Goal: Task Accomplishment & Management: Complete application form

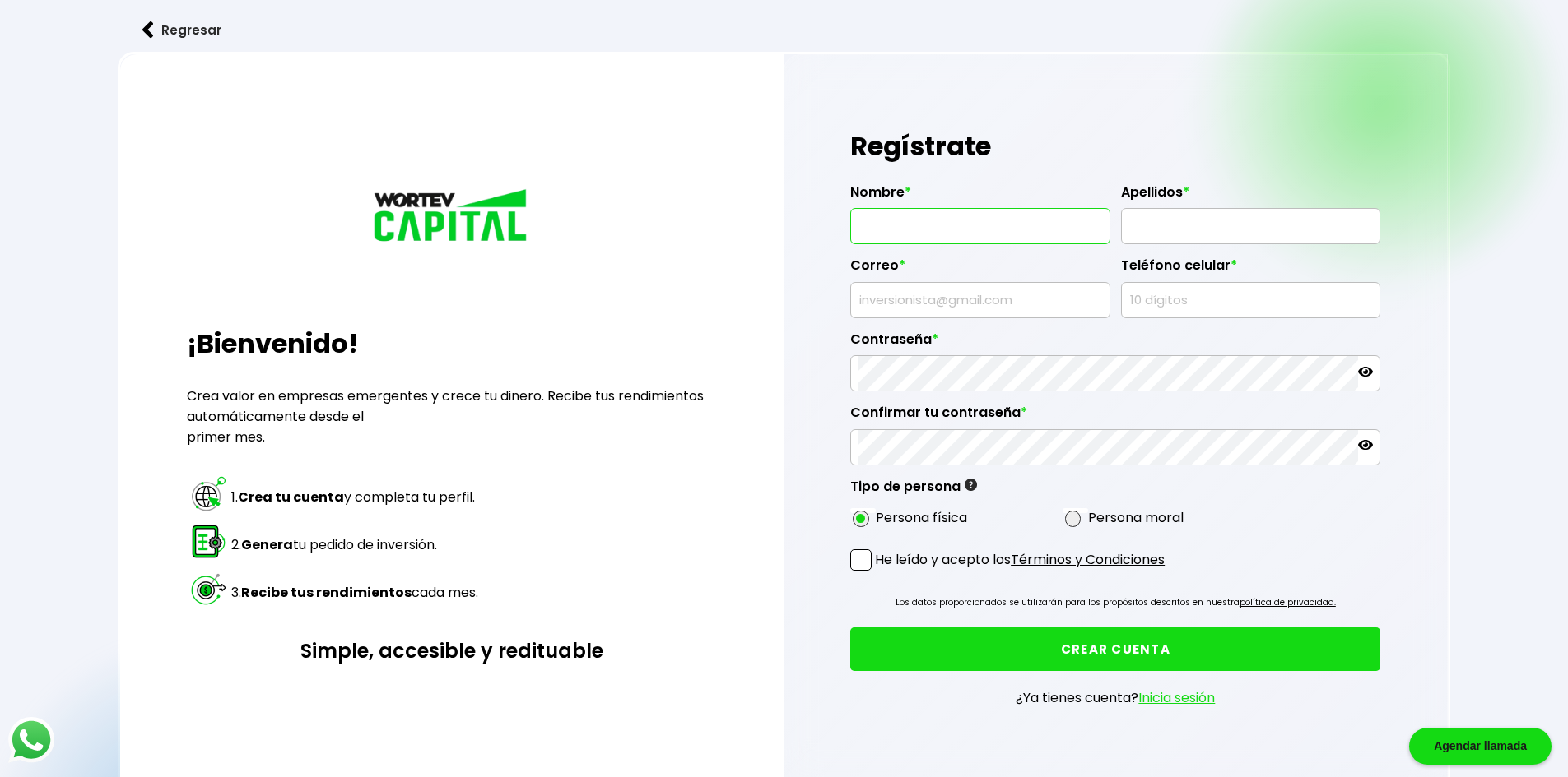
click at [929, 212] on input "text" at bounding box center [980, 226] width 245 height 35
type input "JOSÉ SALVADOR"
drag, startPoint x: 1191, startPoint y: 224, endPoint x: 1206, endPoint y: 224, distance: 15.0
click at [1191, 224] on input "[PERSON_NAME]" at bounding box center [1250, 226] width 245 height 35
type input "LARA RAMÍREZ"
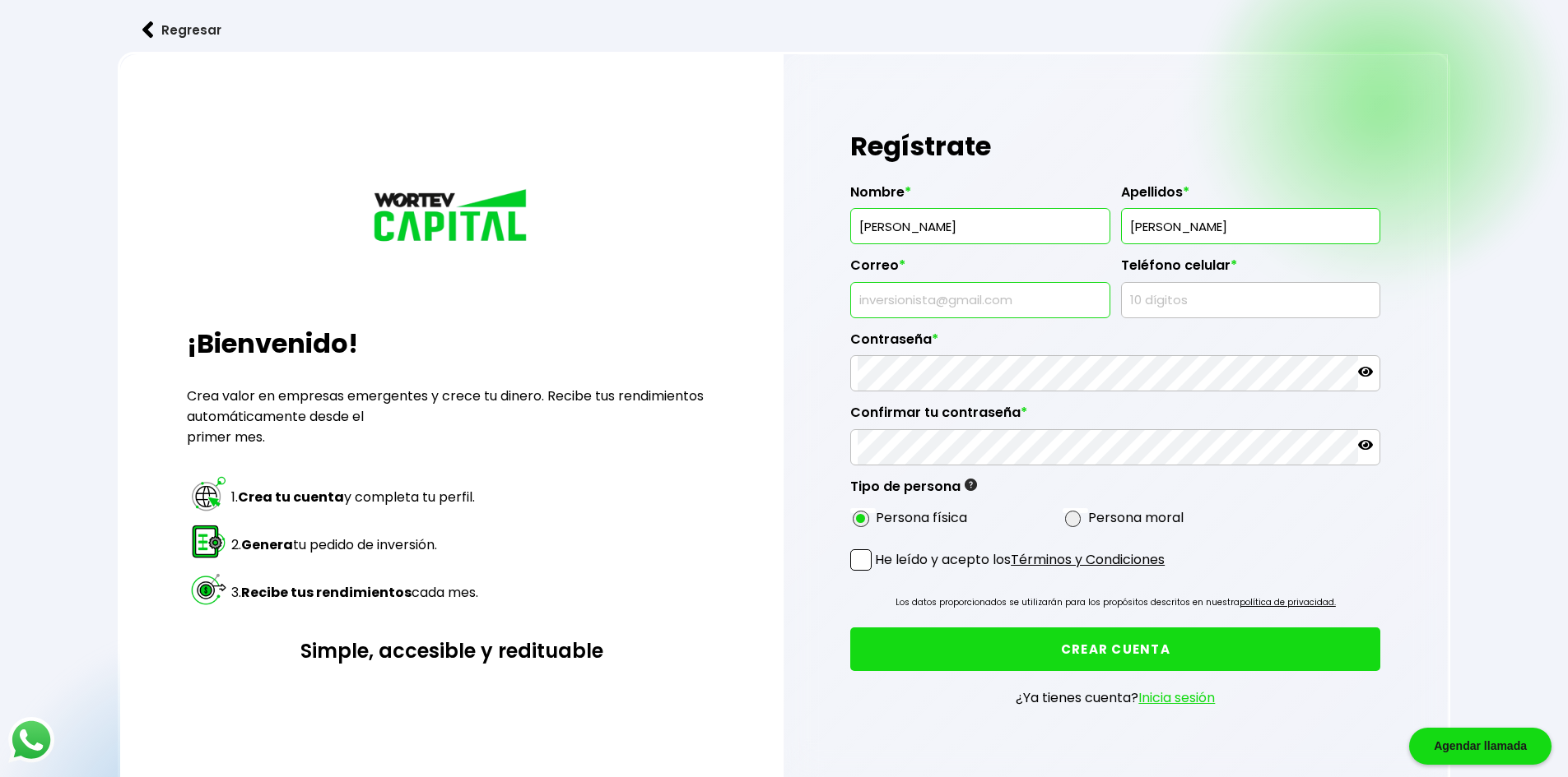
click at [982, 302] on input "text" at bounding box center [980, 300] width 245 height 35
type input "[EMAIL_ADDRESS][DOMAIN_NAME]"
click at [1165, 291] on input "text" at bounding box center [1250, 300] width 245 height 35
type input "5528609986"
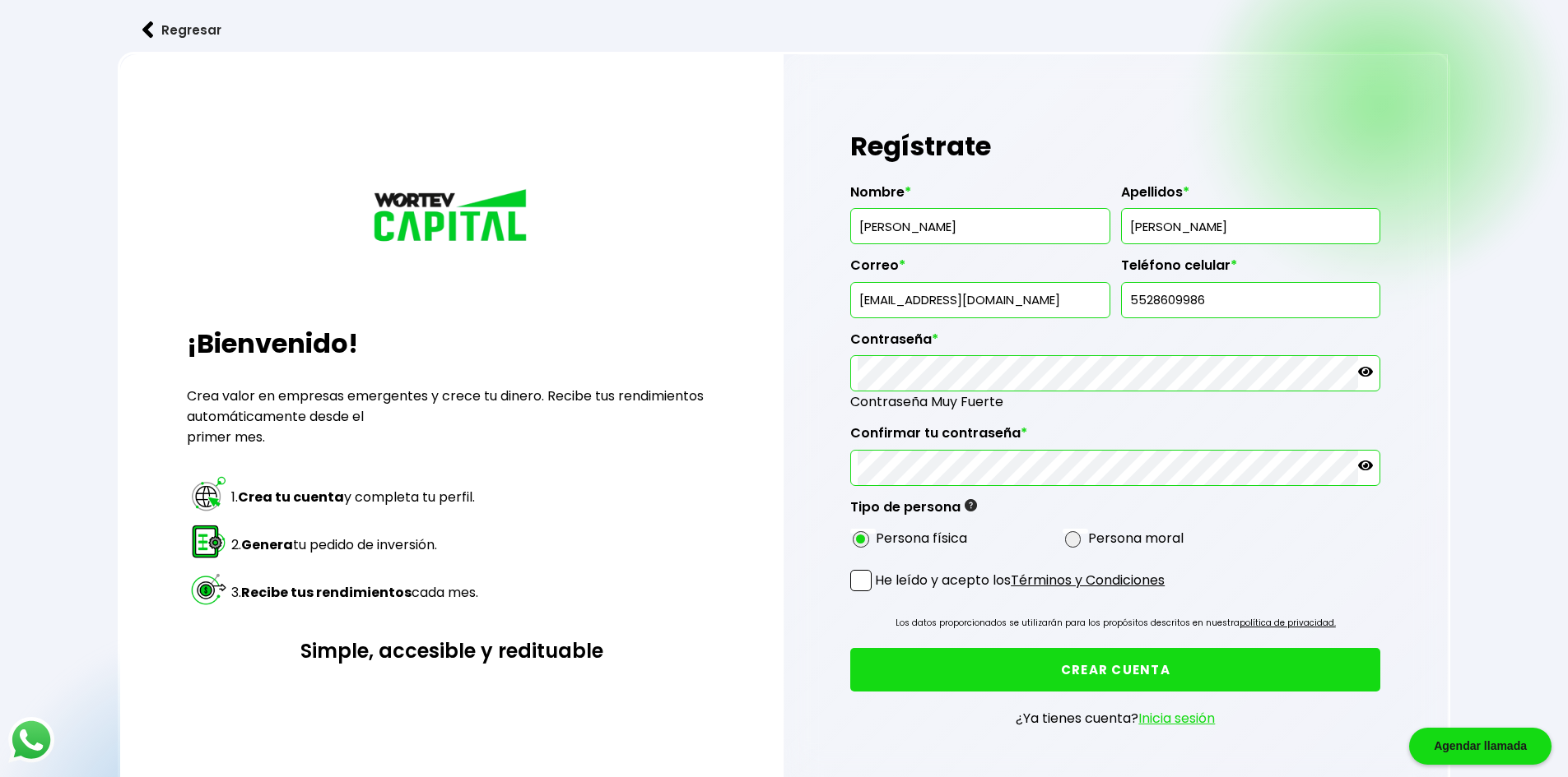
click at [866, 585] on span at bounding box center [860, 580] width 21 height 21
click at [878, 593] on input "He leído y acepto los Términos y Condiciones" at bounding box center [878, 593] width 0 height 0
click at [964, 664] on button "CREAR CUENTA" at bounding box center [1114, 670] width 530 height 44
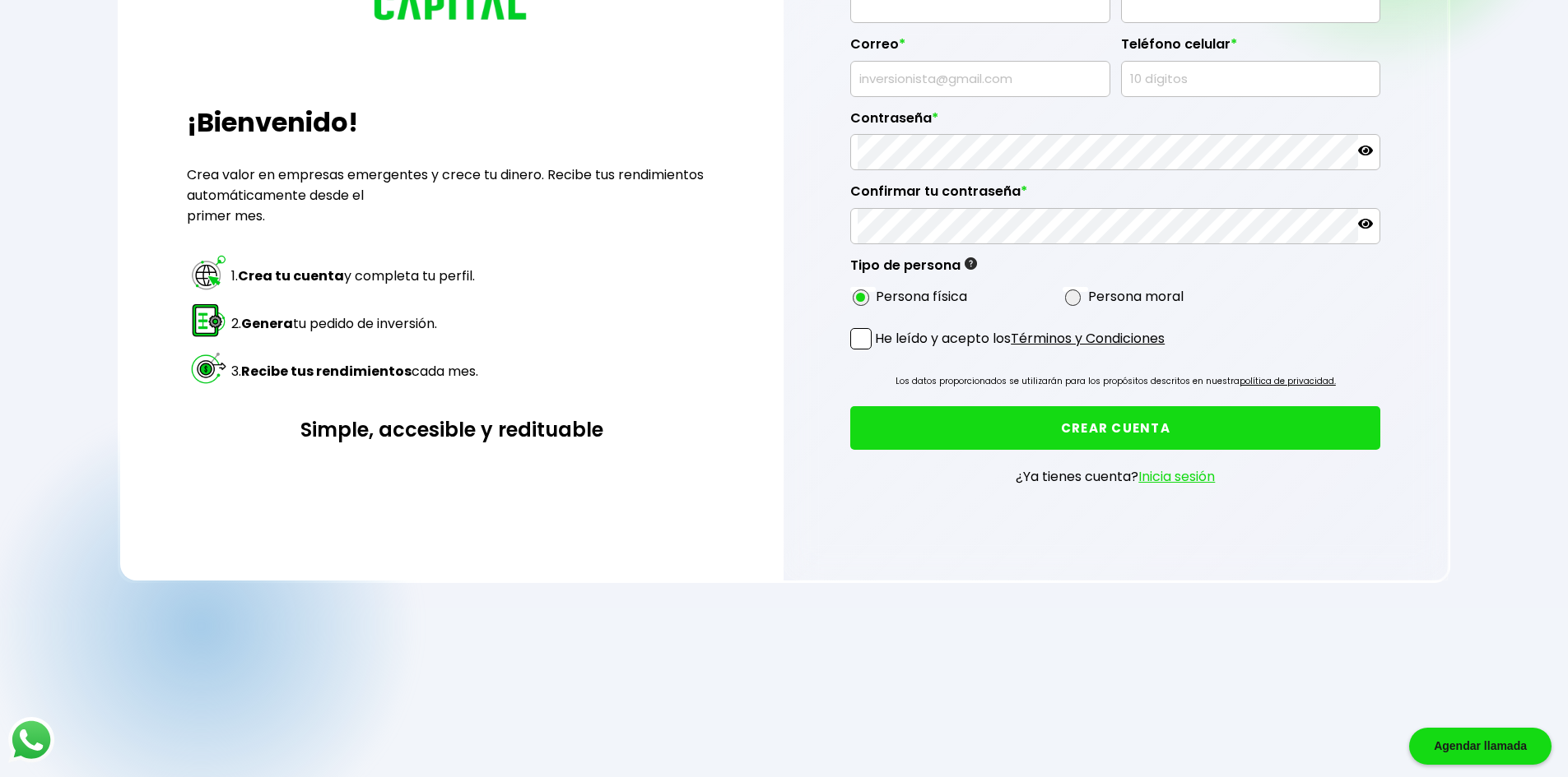
scroll to position [288, 0]
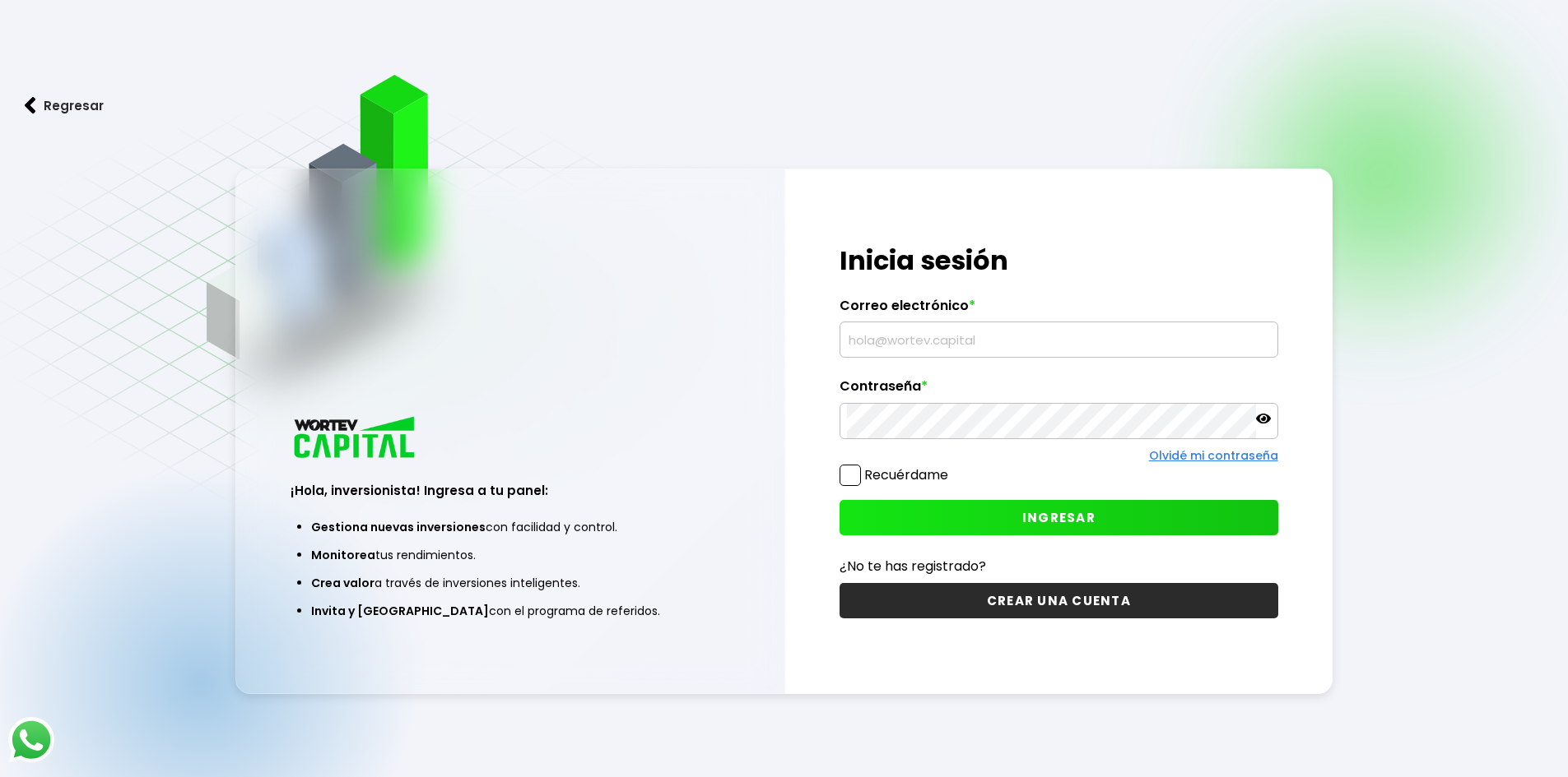
click at [952, 337] on input "text" at bounding box center [1058, 340] width 424 height 35
type input "[EMAIL_ADDRESS][DOMAIN_NAME]"
click at [1067, 514] on span "INGRESAR" at bounding box center [1058, 517] width 73 height 17
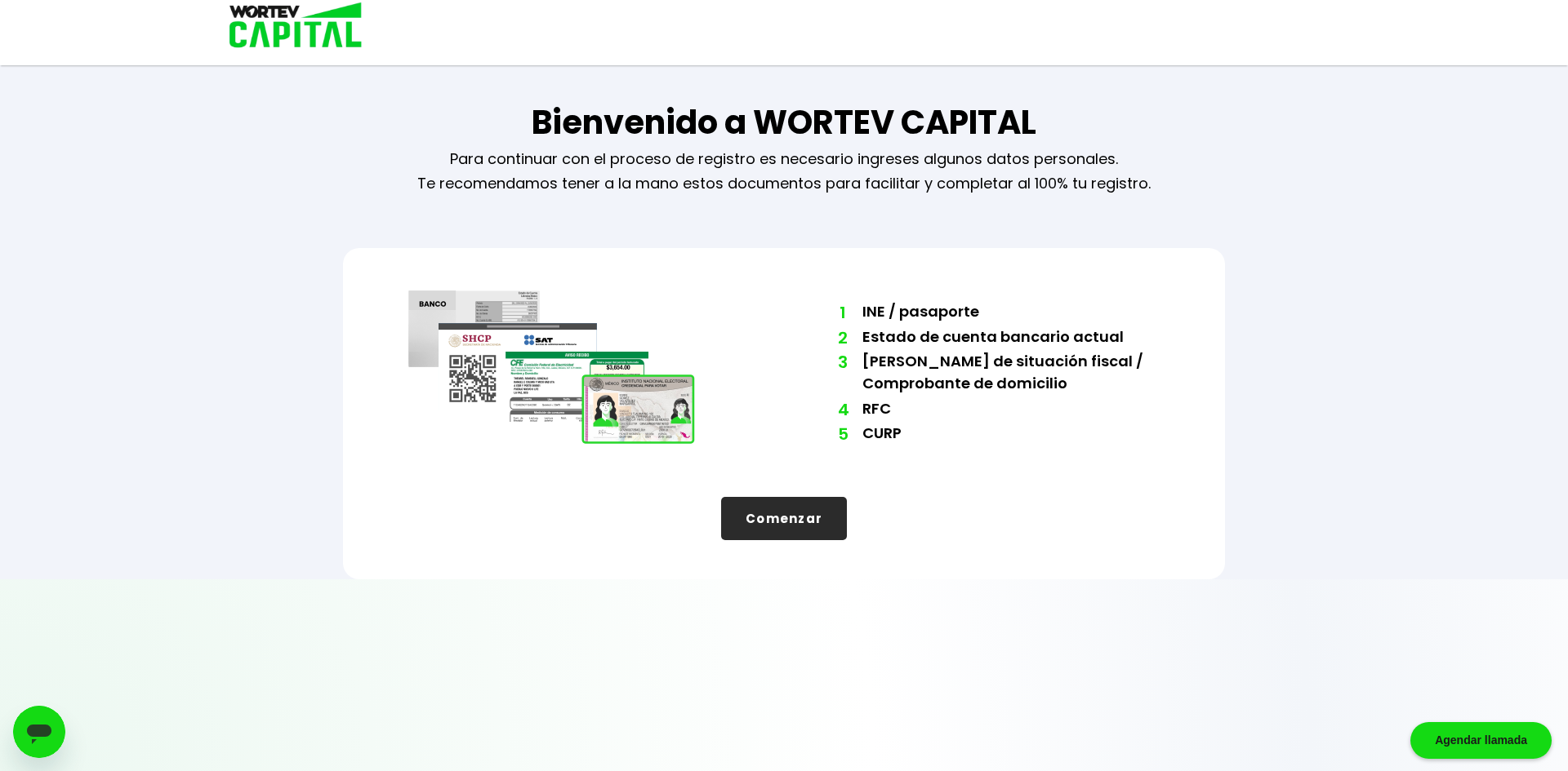
click at [787, 513] on button "Comenzar" at bounding box center [784, 518] width 126 height 43
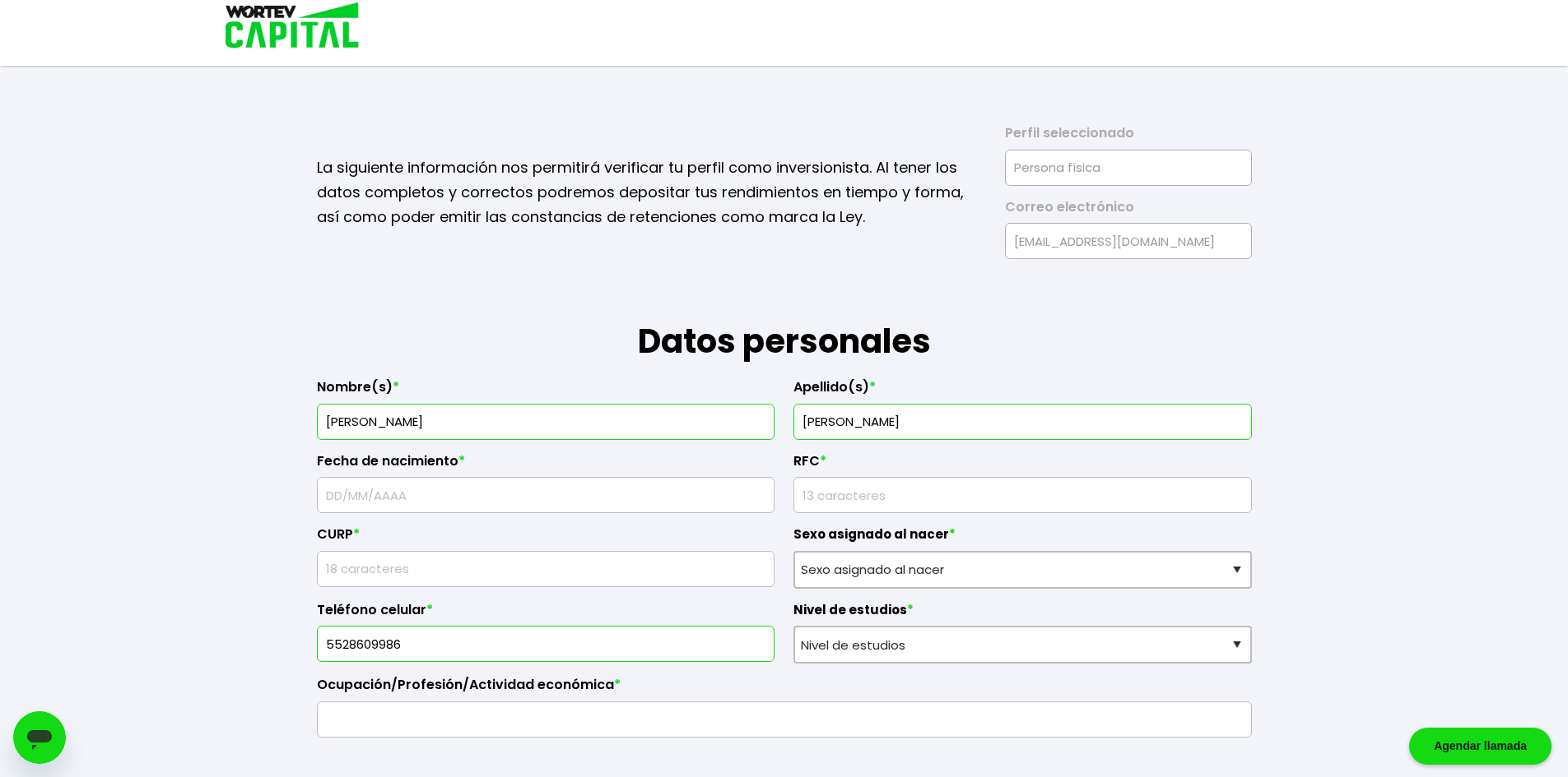
click at [507, 499] on input "text" at bounding box center [546, 495] width 443 height 35
type input "1"
type input "[DATE]"
click at [928, 497] on input "rfc" at bounding box center [1023, 495] width 443 height 35
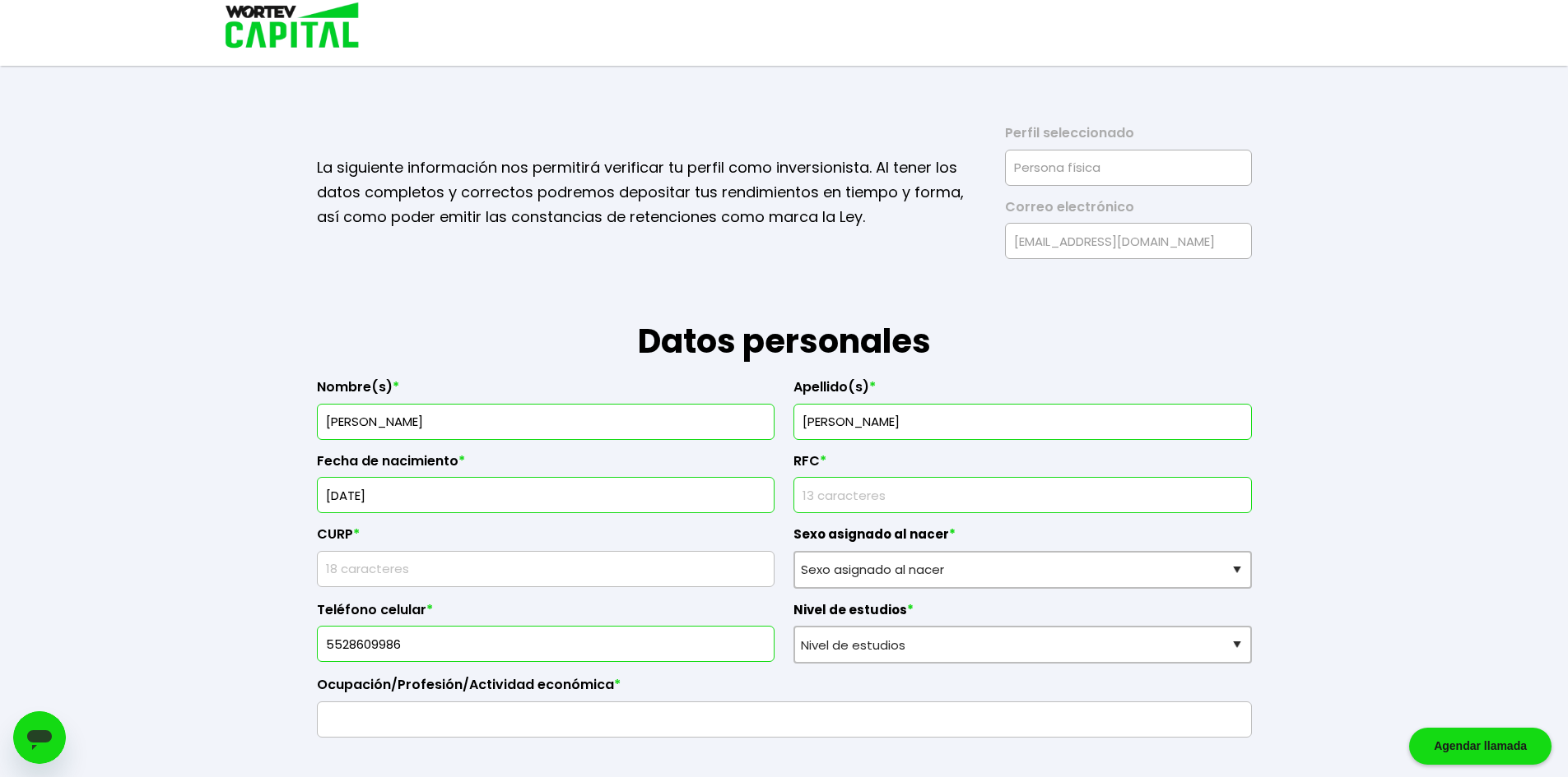
type input "LARS910616417"
click at [553, 580] on input "text" at bounding box center [546, 569] width 443 height 35
type input "LARS910616HMCRML07"
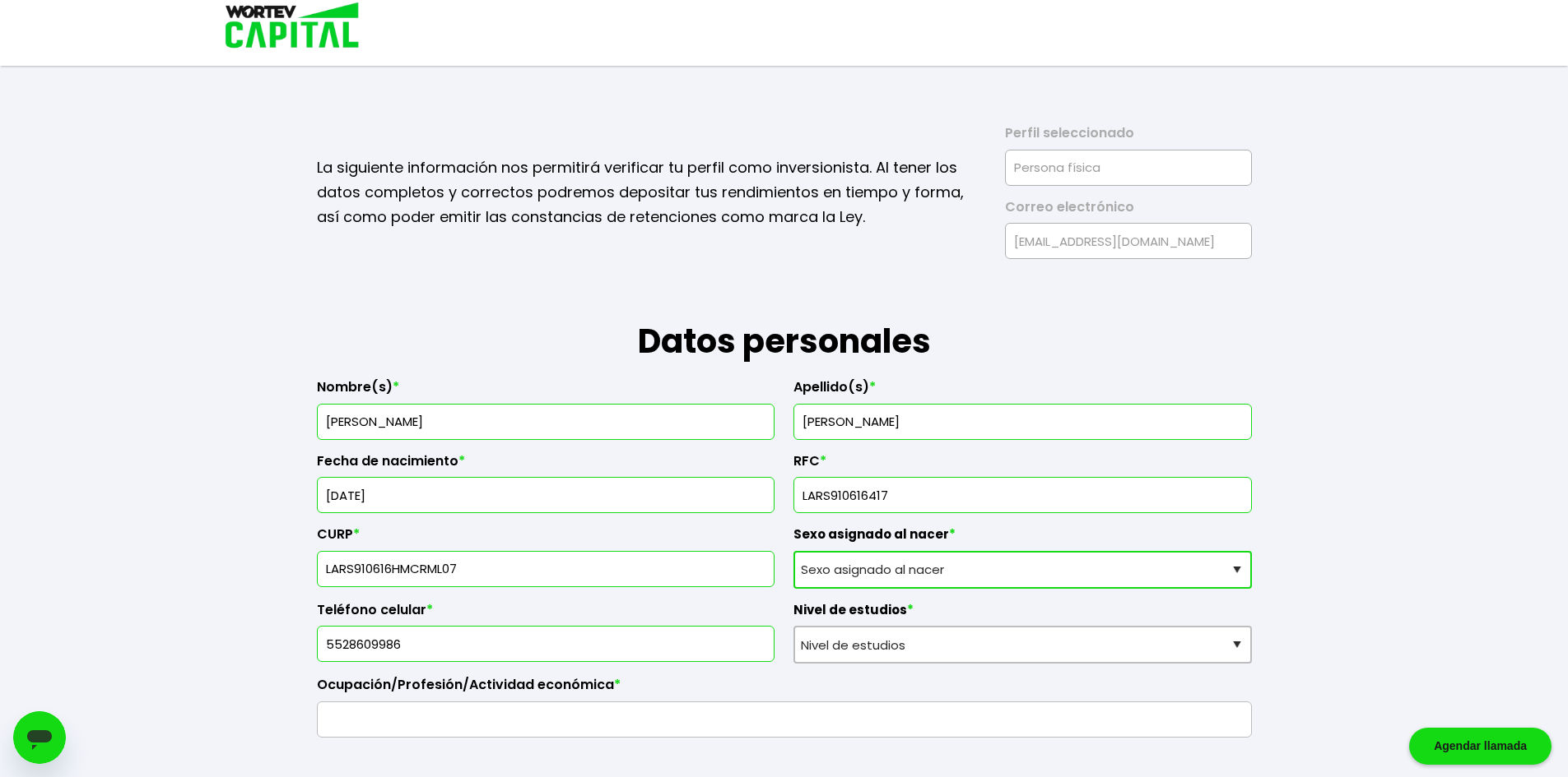
click at [908, 565] on select "Sexo asignado al nacer Hombre Mujer Prefiero no contestar" at bounding box center [1023, 570] width 459 height 38
select select "Hombre"
click at [793, 551] on select "Sexo asignado al nacer Hombre Mujer Prefiero no contestar" at bounding box center [1023, 570] width 459 height 38
click at [870, 630] on select "Nivel de estudios Primaria Secundaria Bachillerato Licenciatura Posgrado" at bounding box center [1023, 645] width 459 height 38
select select "Licenciatura"
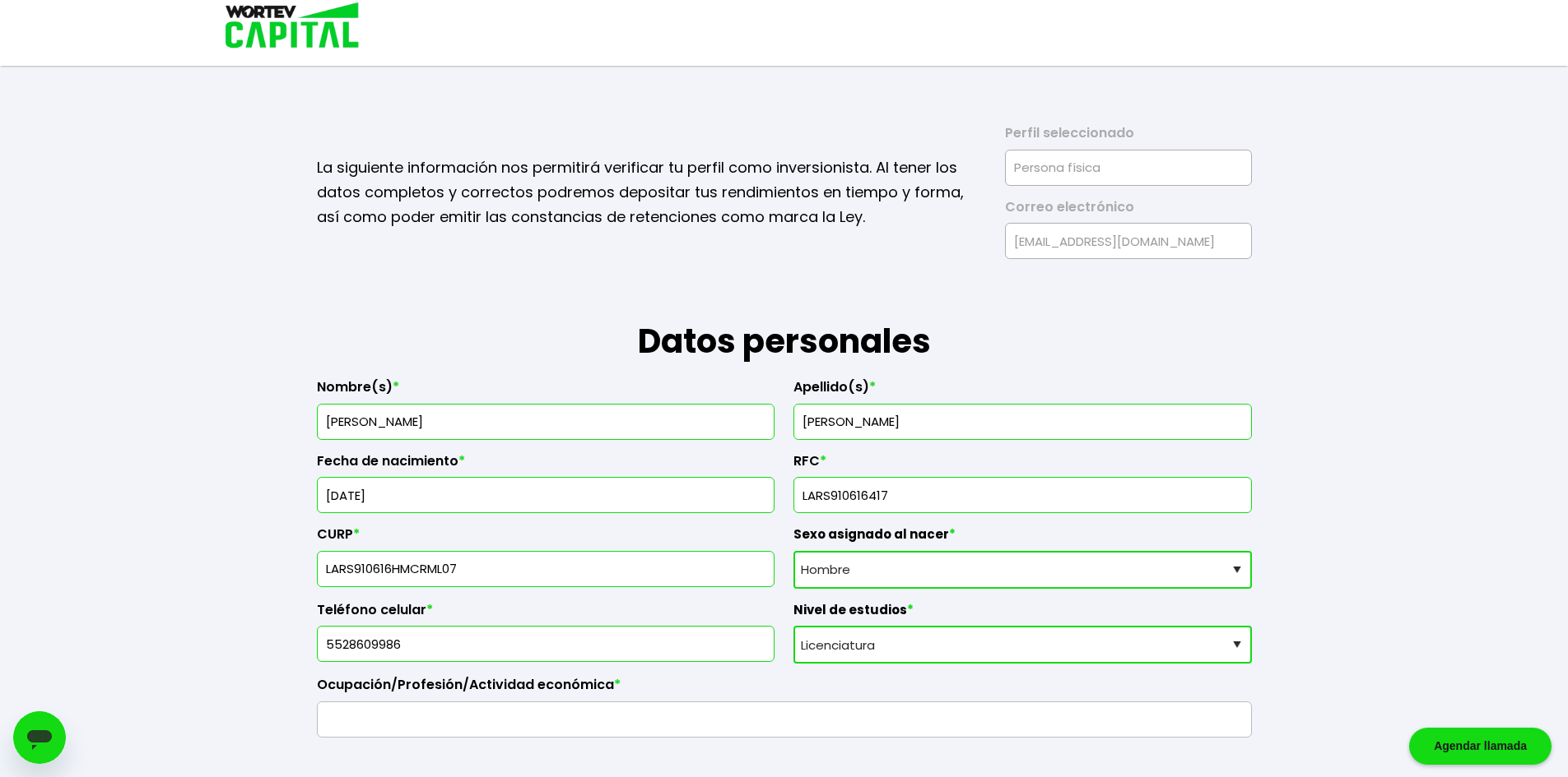
click at [793, 626] on select "Nivel de estudios Primaria Secundaria Bachillerato Licenciatura Posgrado" at bounding box center [1023, 645] width 459 height 38
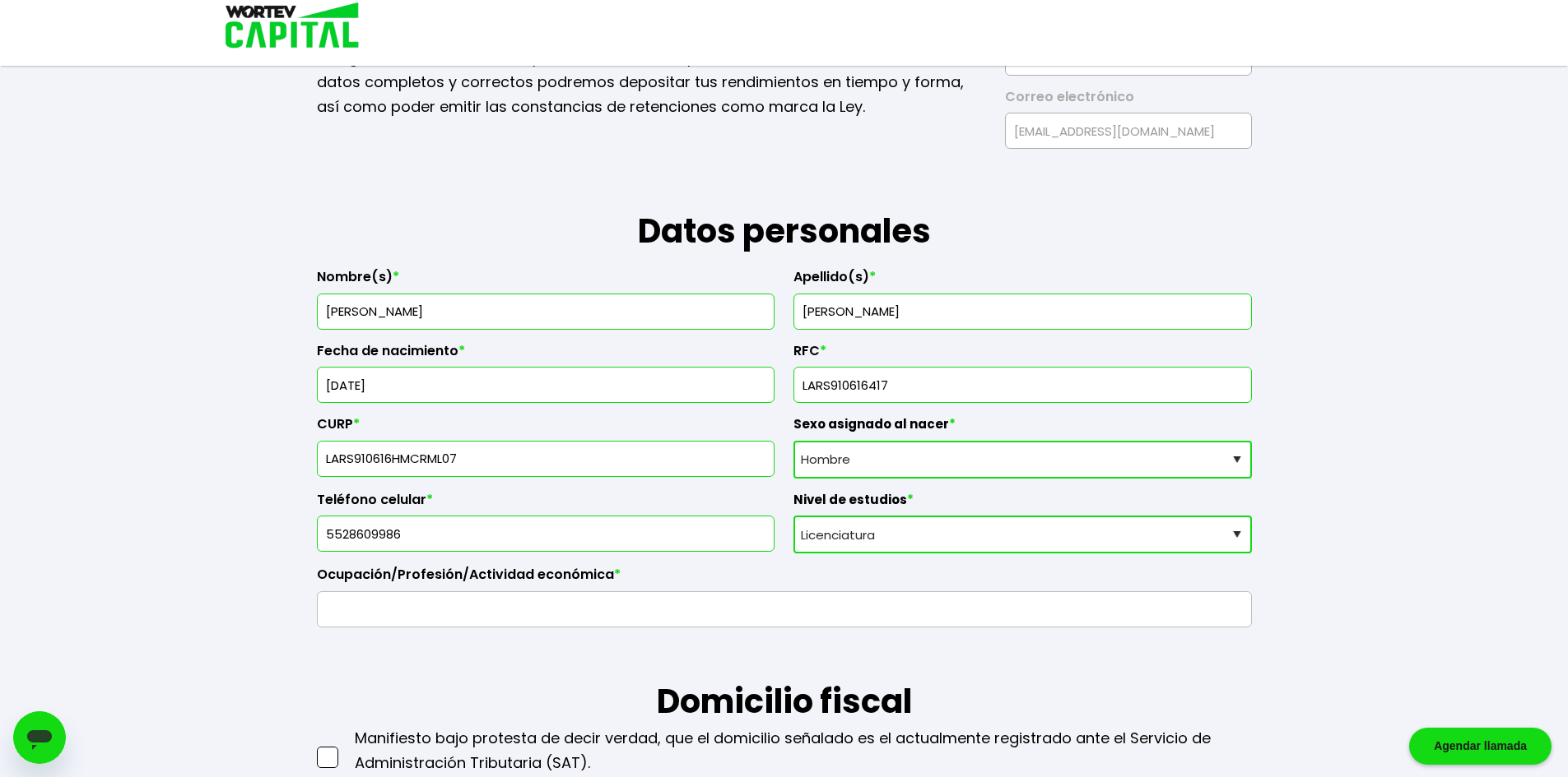
scroll to position [329, 0]
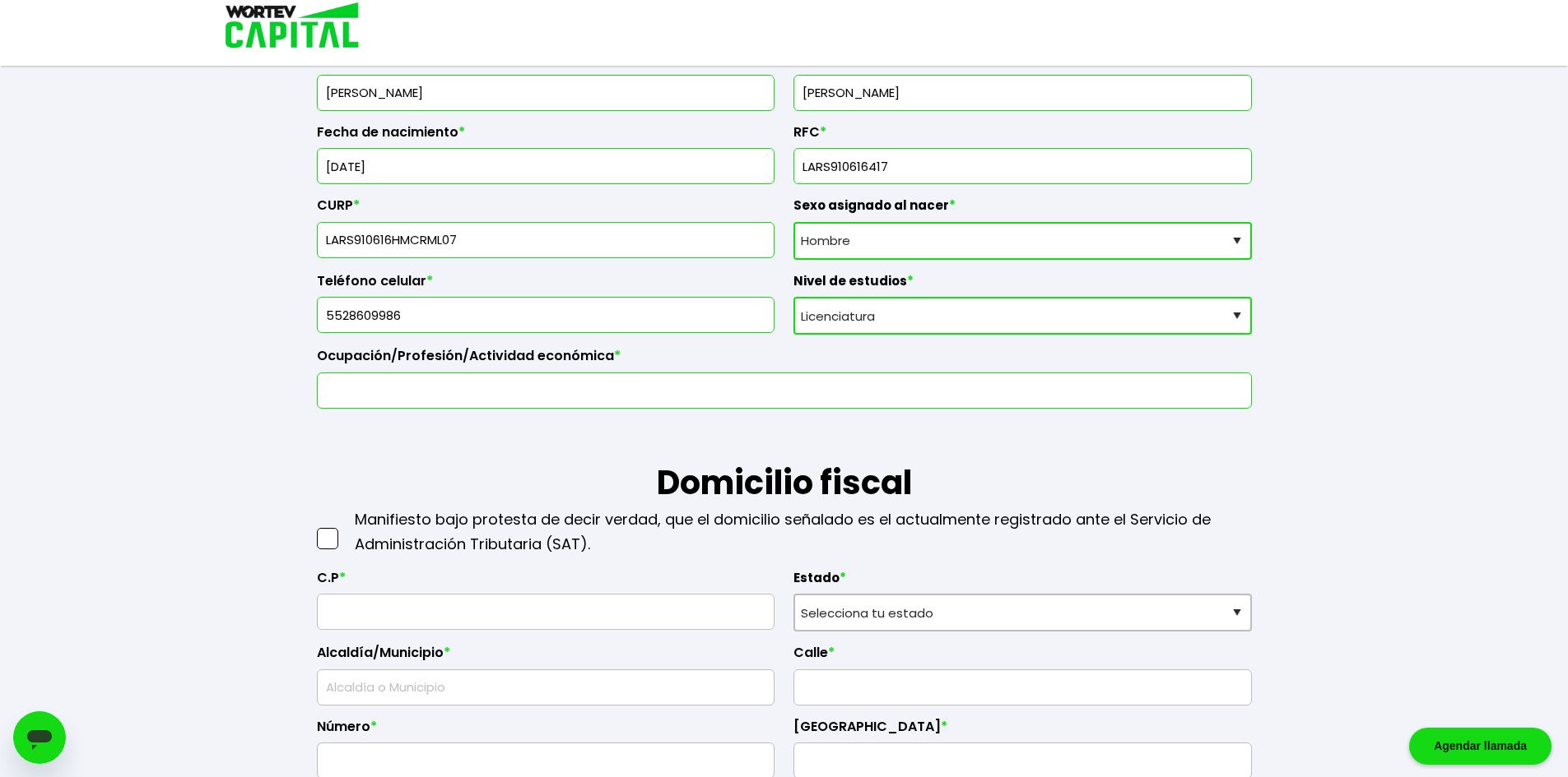
click at [664, 402] on input "text" at bounding box center [784, 390] width 920 height 35
type input "Ingeniero de análisis de producto"
click at [324, 536] on span at bounding box center [327, 539] width 21 height 21
click at [345, 531] on input "checkbox" at bounding box center [345, 531] width 0 height 0
click at [378, 618] on input "text" at bounding box center [546, 612] width 443 height 35
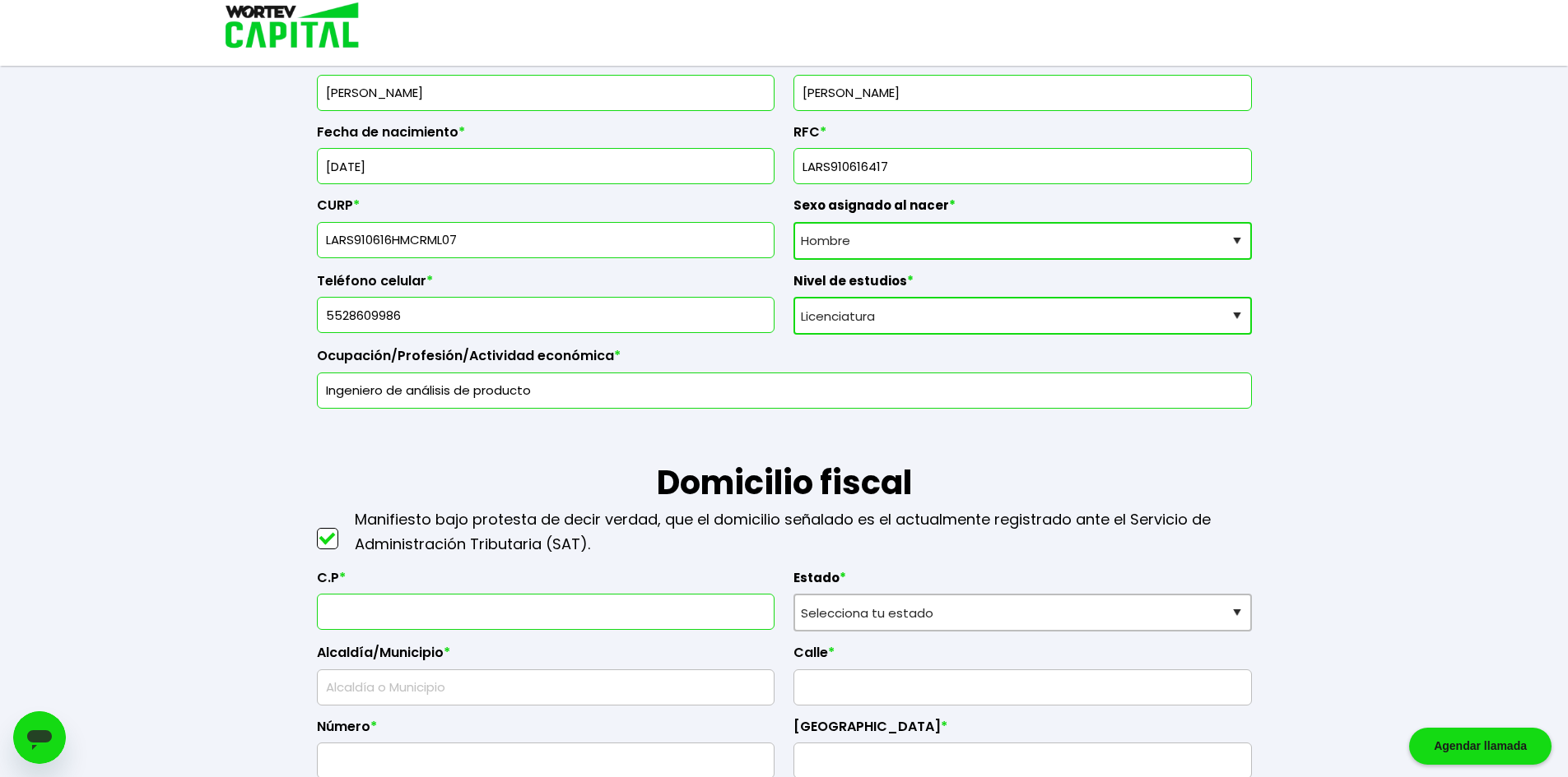
type input "55238"
type input "Ecatepec [PERSON_NAME]"
type input "Ejercito del Trabajo II"
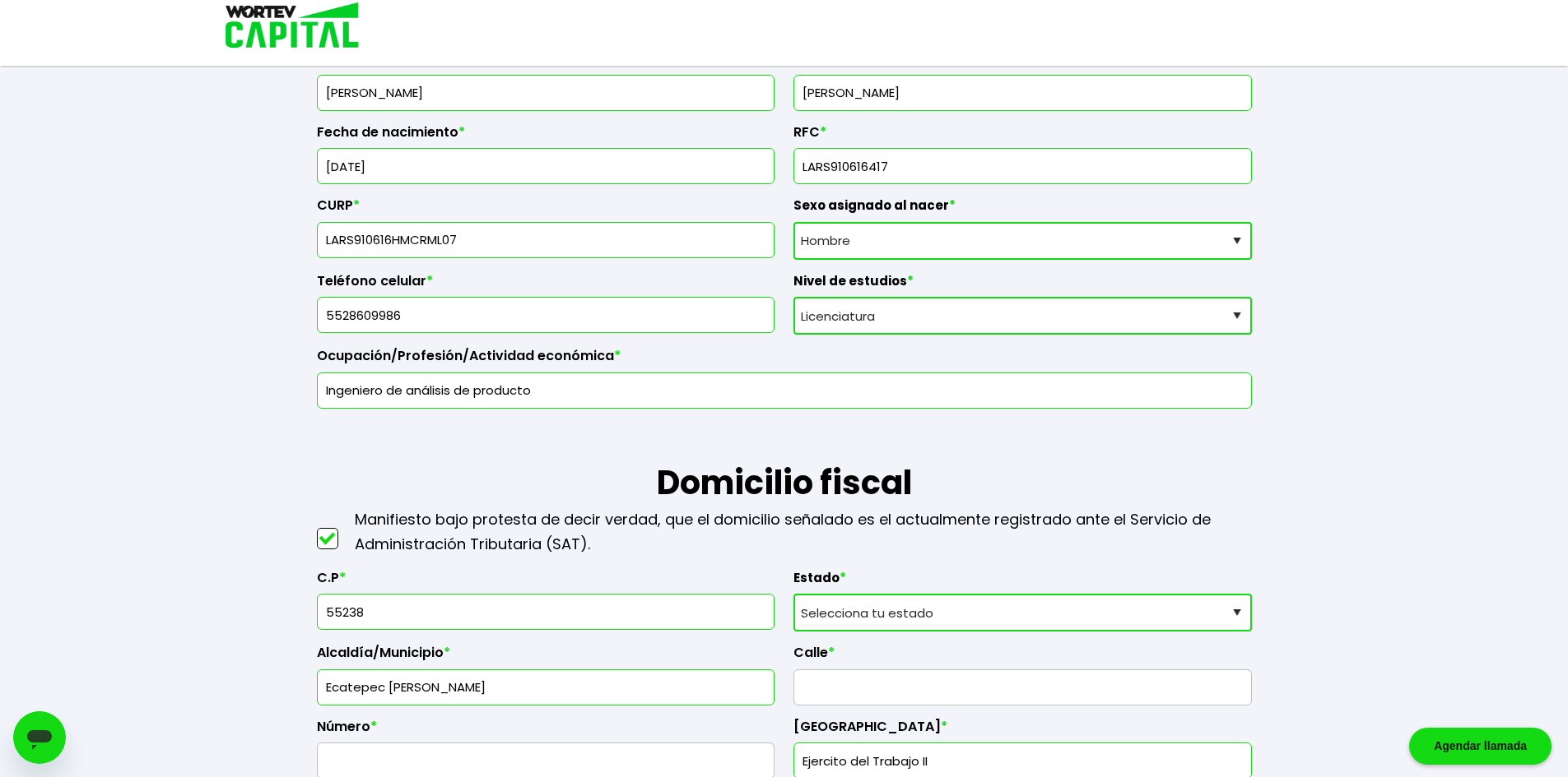
click at [840, 603] on select "Selecciona tu estado [GEOGRAPHIC_DATA] [GEOGRAPHIC_DATA][US_STATE] [GEOGRAPHIC_…" at bounding box center [1023, 613] width 459 height 38
select select "MX"
click at [793, 594] on select "Selecciona tu estado [GEOGRAPHIC_DATA] [GEOGRAPHIC_DATA][US_STATE] [GEOGRAPHIC_…" at bounding box center [1023, 613] width 459 height 38
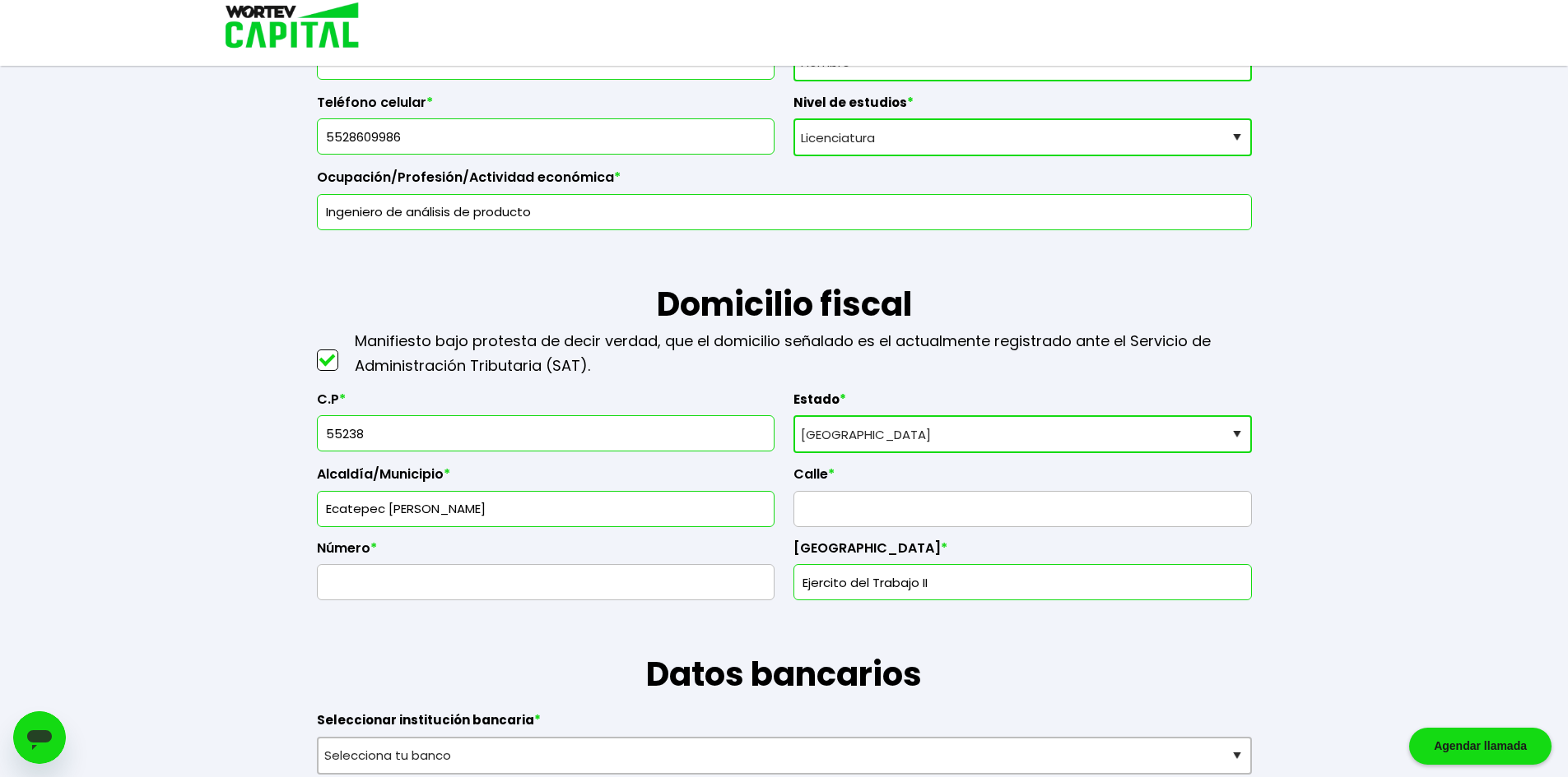
scroll to position [576, 0]
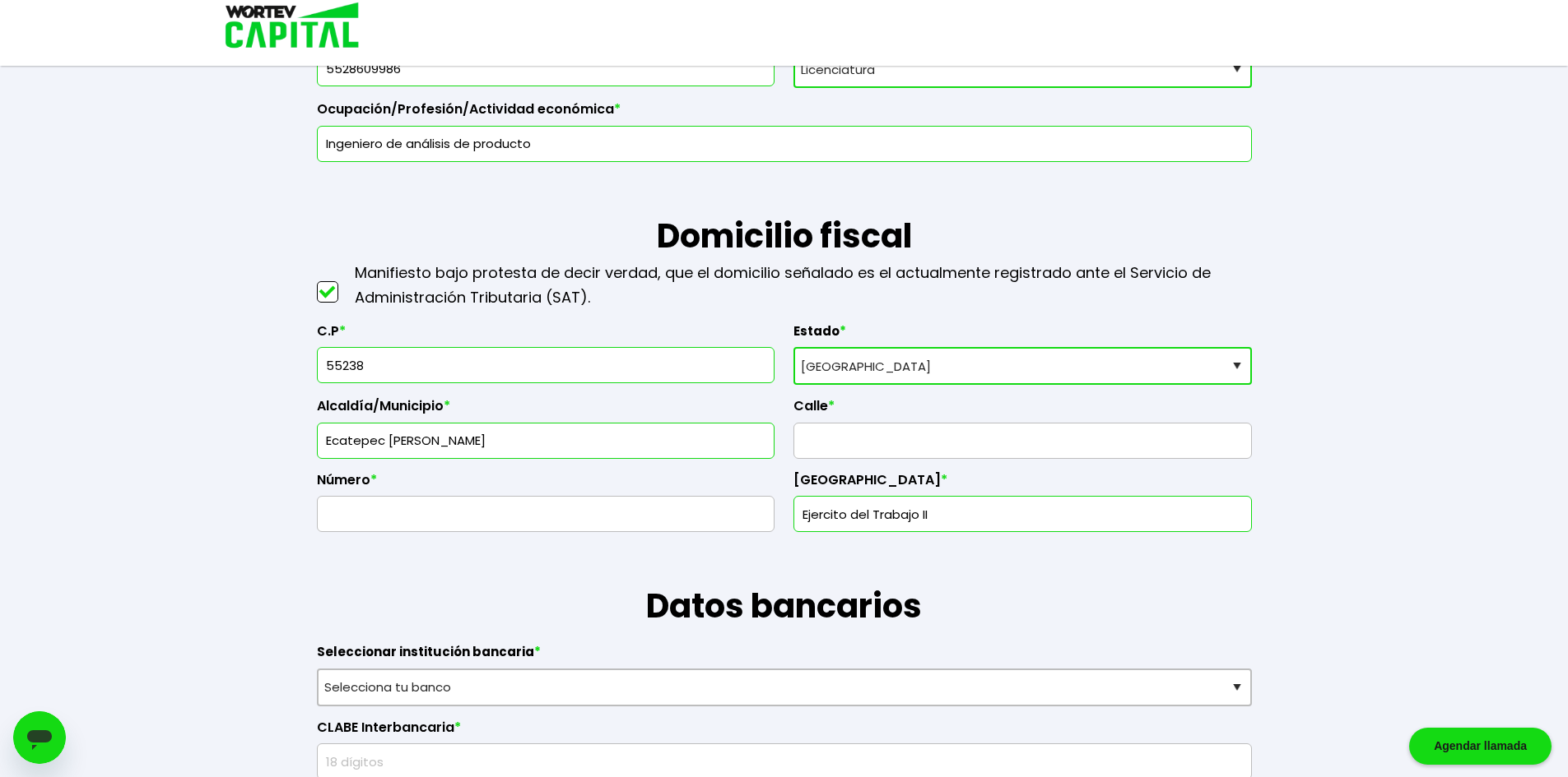
click at [464, 438] on input "Ecatepec [PERSON_NAME]" at bounding box center [546, 441] width 443 height 35
click at [854, 434] on input "text" at bounding box center [1023, 441] width 443 height 35
type input "Participacion"
click at [669, 517] on input "text" at bounding box center [546, 514] width 443 height 35
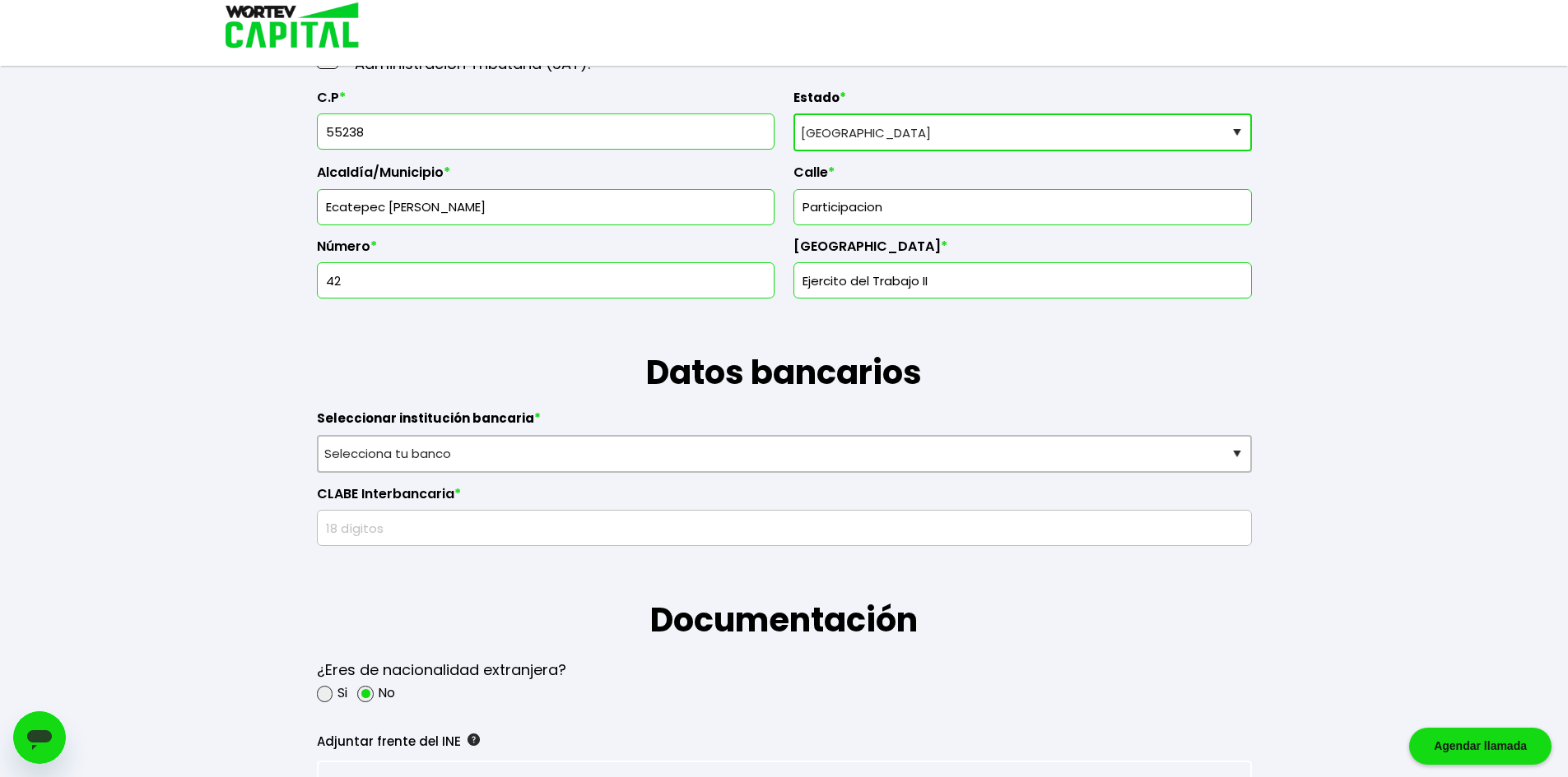
scroll to position [823, 0]
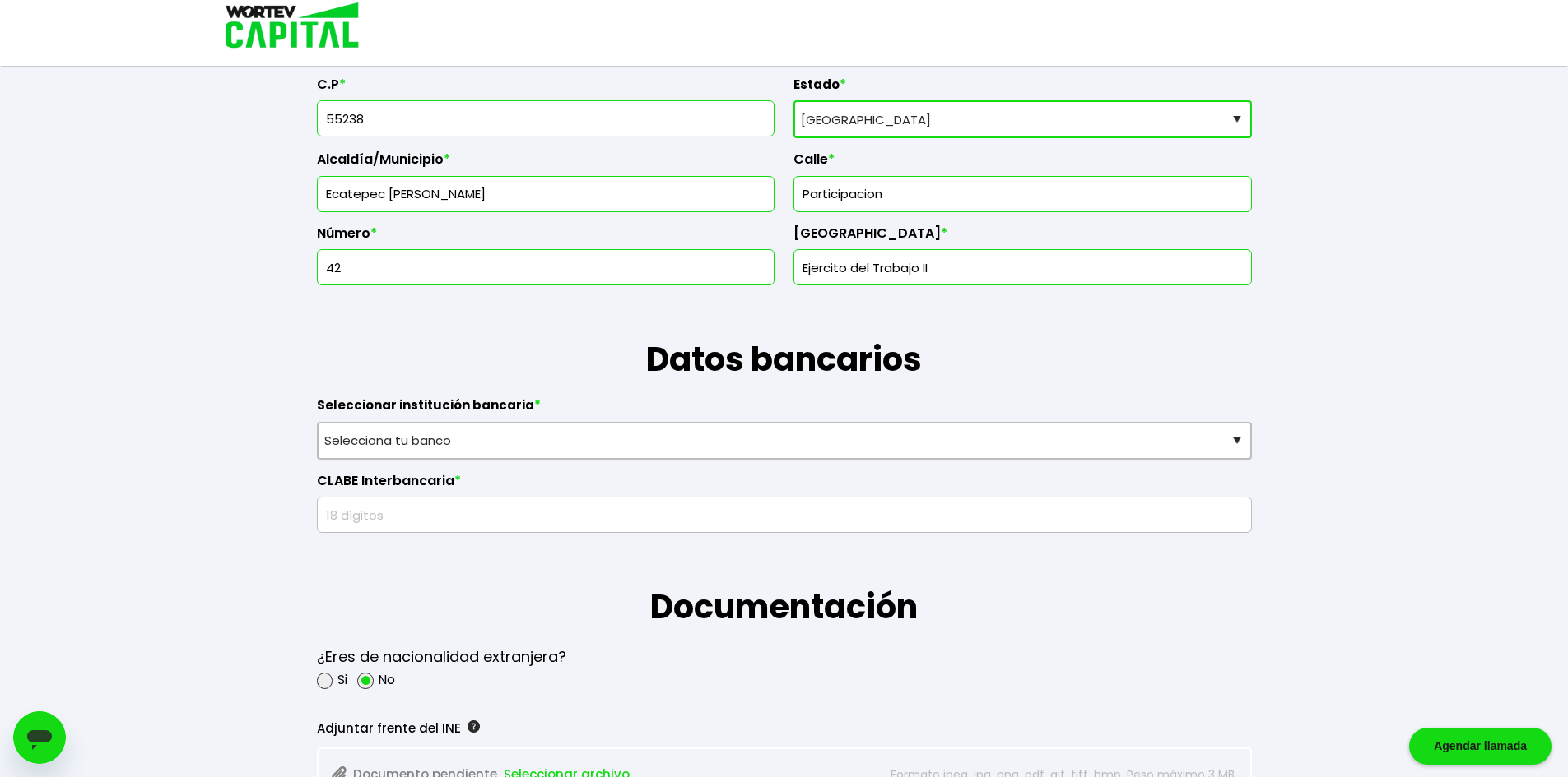
type input "42"
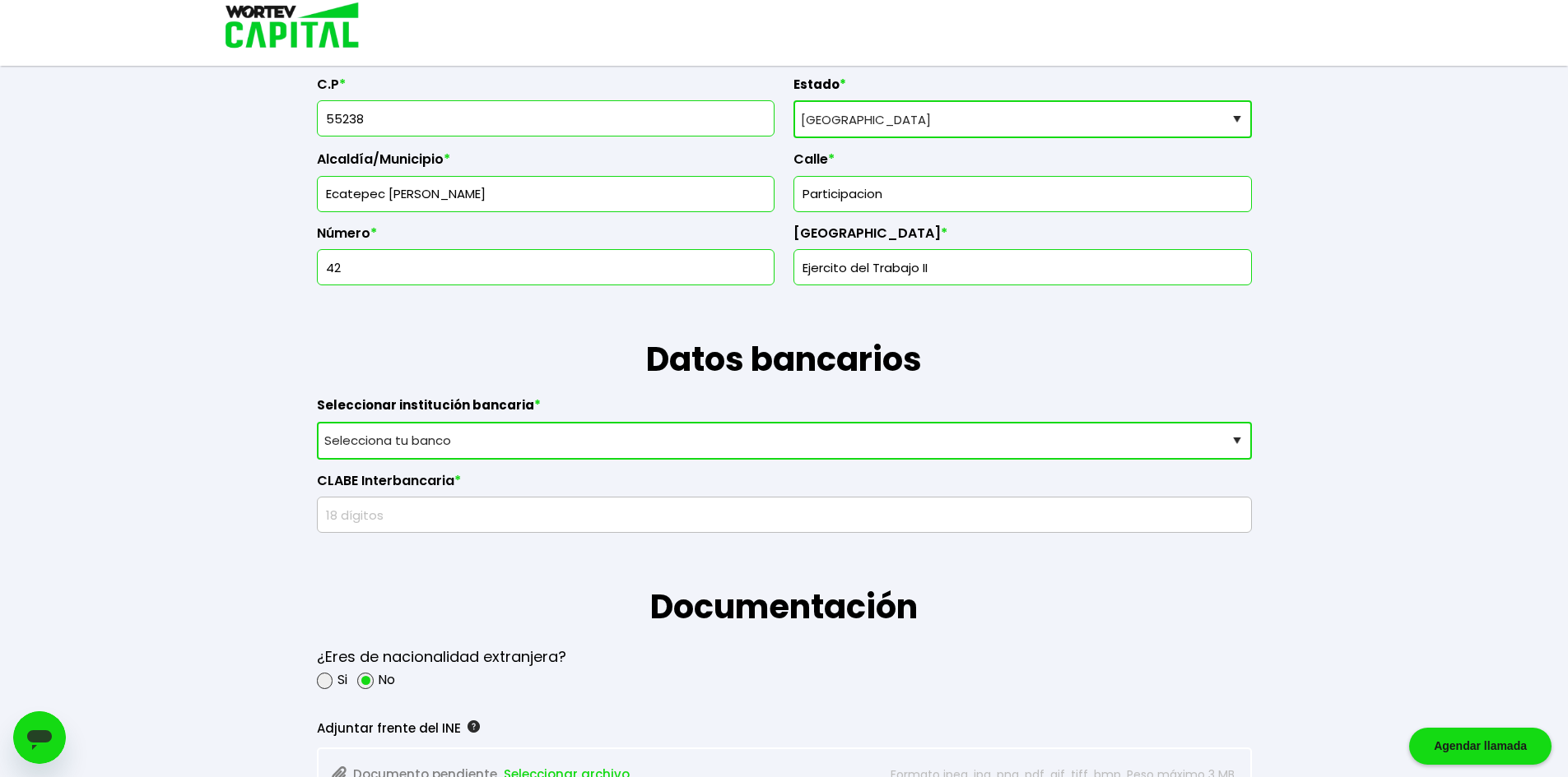
click at [480, 443] on select "Selecciona tu banco ABC Capital Actinver Afirme Albo ASP Banamex Banbajio Banco…" at bounding box center [784, 441] width 935 height 38
select select "Banorte"
click at [317, 422] on select "Selecciona tu banco ABC Capital Actinver Afirme Albo ASP Banamex Banbajio Banco…" at bounding box center [784, 441] width 935 height 38
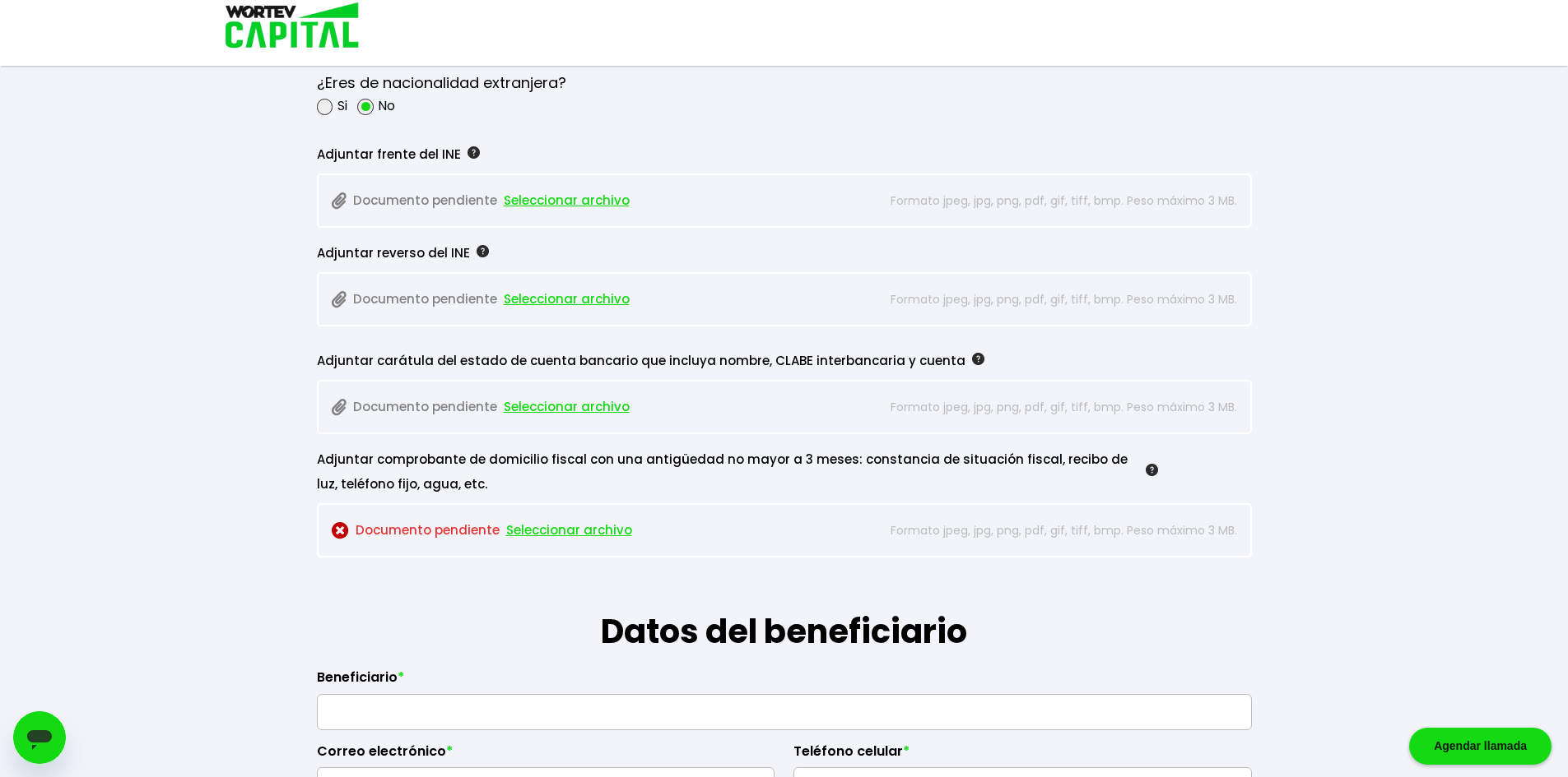
scroll to position [1398, 0]
click at [972, 350] on div at bounding box center [978, 359] width 13 height 24
click at [972, 357] on img at bounding box center [978, 357] width 13 height 13
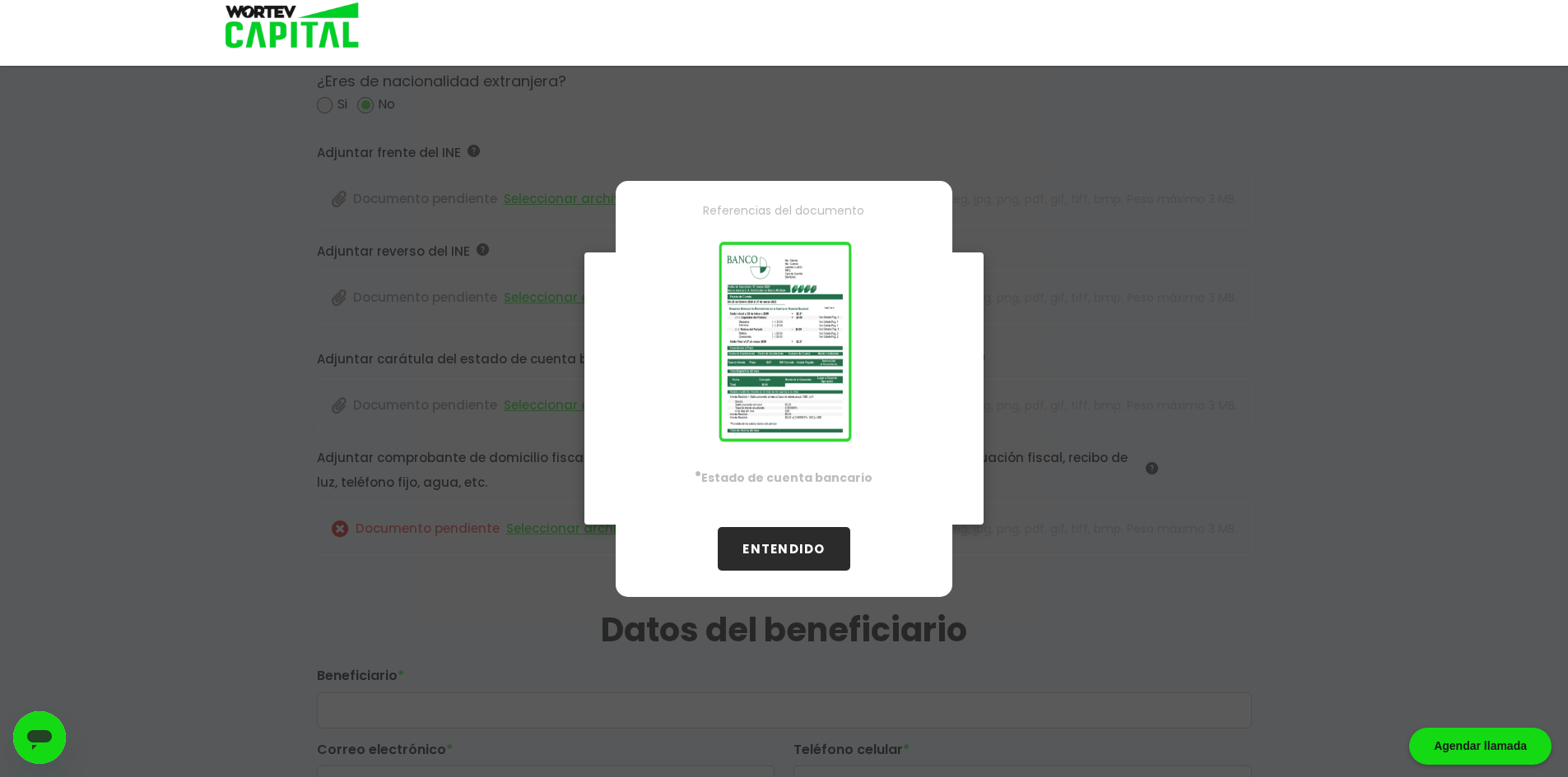
click at [801, 538] on button "ENTENDIDO" at bounding box center [783, 549] width 132 height 44
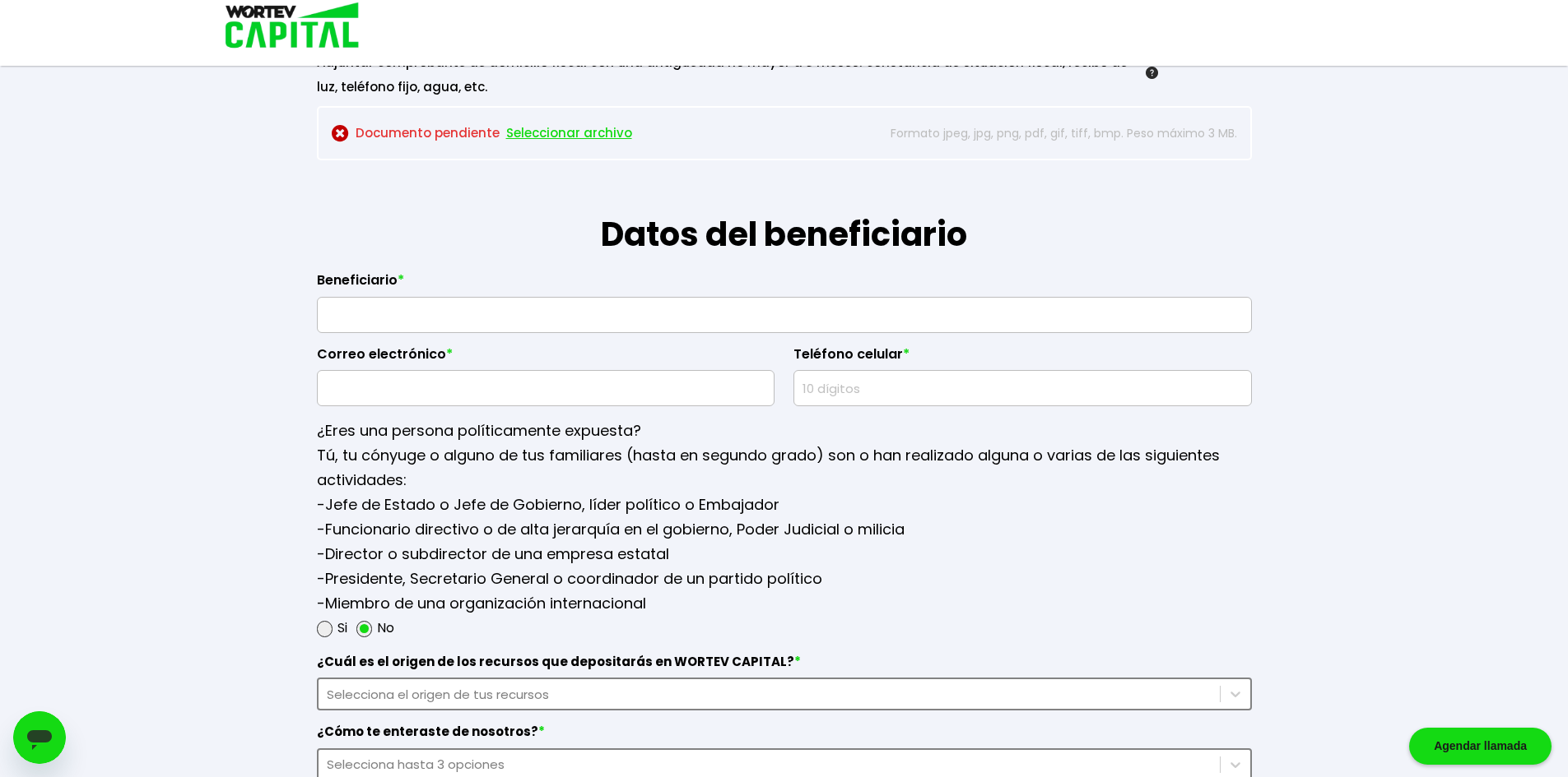
scroll to position [1892, 0]
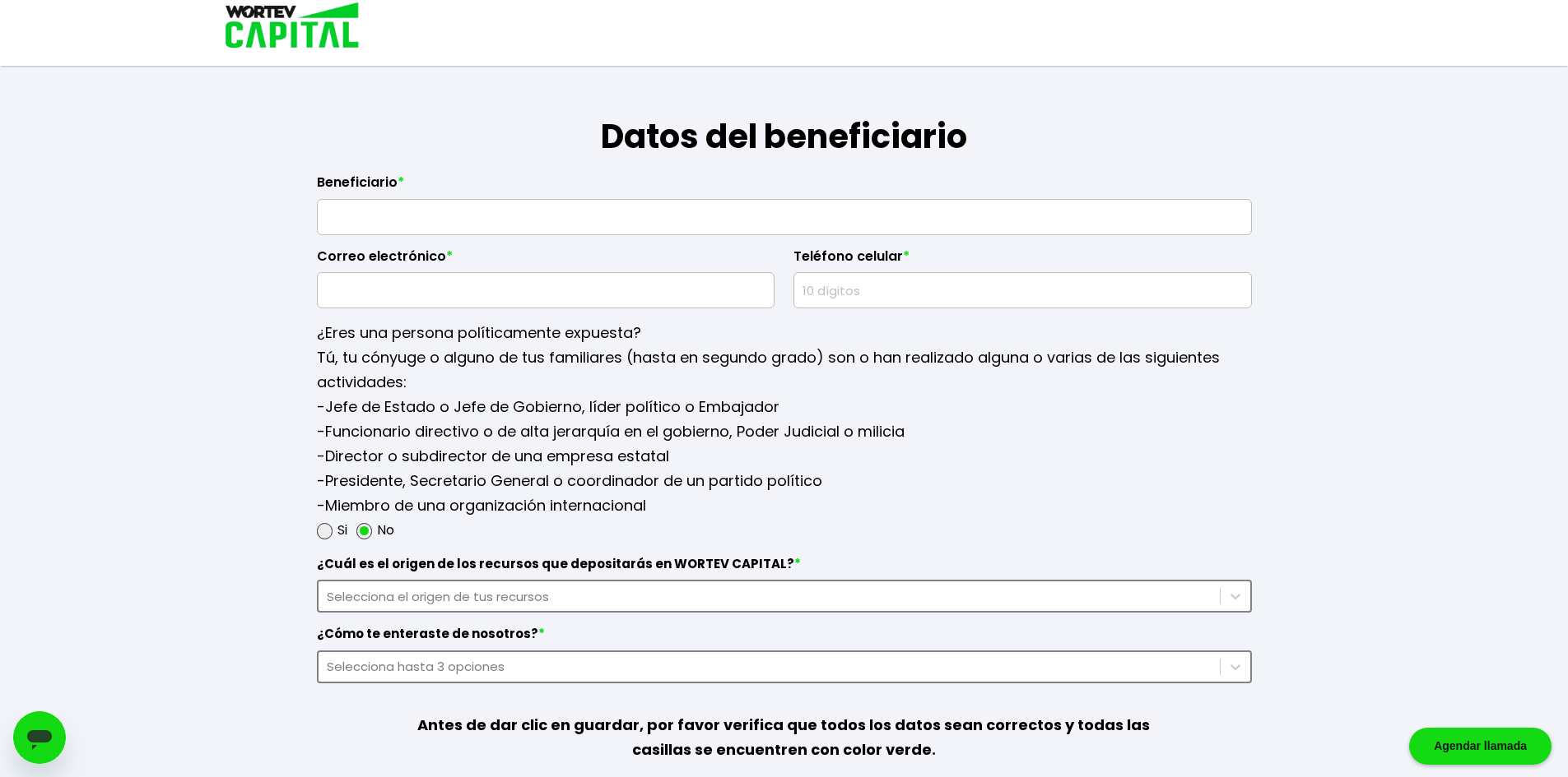
click at [690, 227] on input "text" at bounding box center [784, 217] width 920 height 35
type input "[PERSON_NAME] [PERSON_NAME]"
click at [523, 284] on input "text" at bounding box center [546, 290] width 443 height 35
type input "[EMAIL_ADDRESS][DOMAIN_NAME]"
click at [845, 311] on div "¿Eres una persona políticamente expuesta? Tú, tu cónyuge o alguno de tus famili…" at bounding box center [784, 425] width 935 height 233
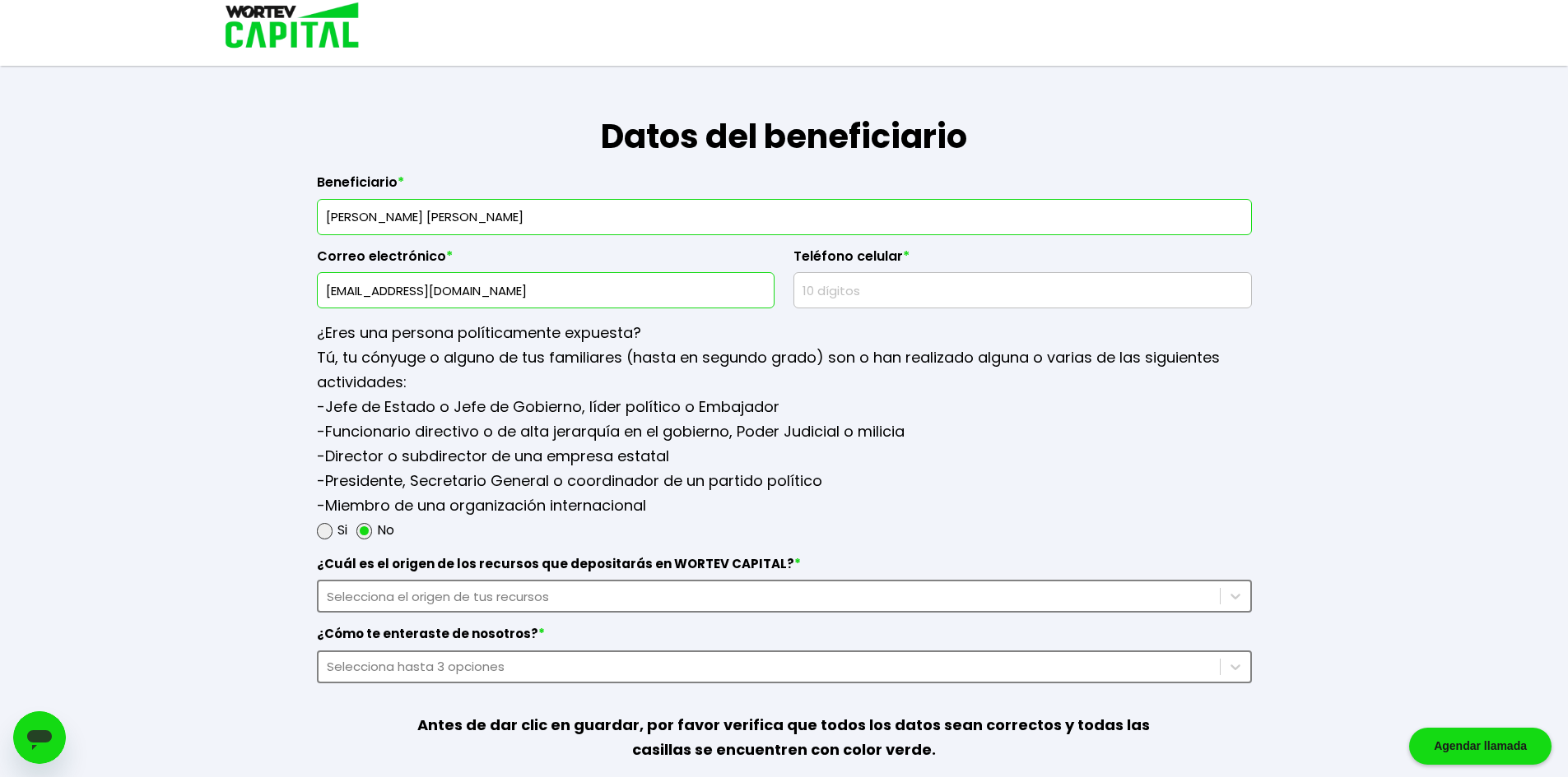
click at [846, 291] on input "text" at bounding box center [1023, 290] width 443 height 35
type input "5560005007"
click at [733, 598] on div "¿Cuál es el origen de los recursos que depositarás en WORTEV CAPITAL? * Selecci…" at bounding box center [784, 613] width 935 height 141
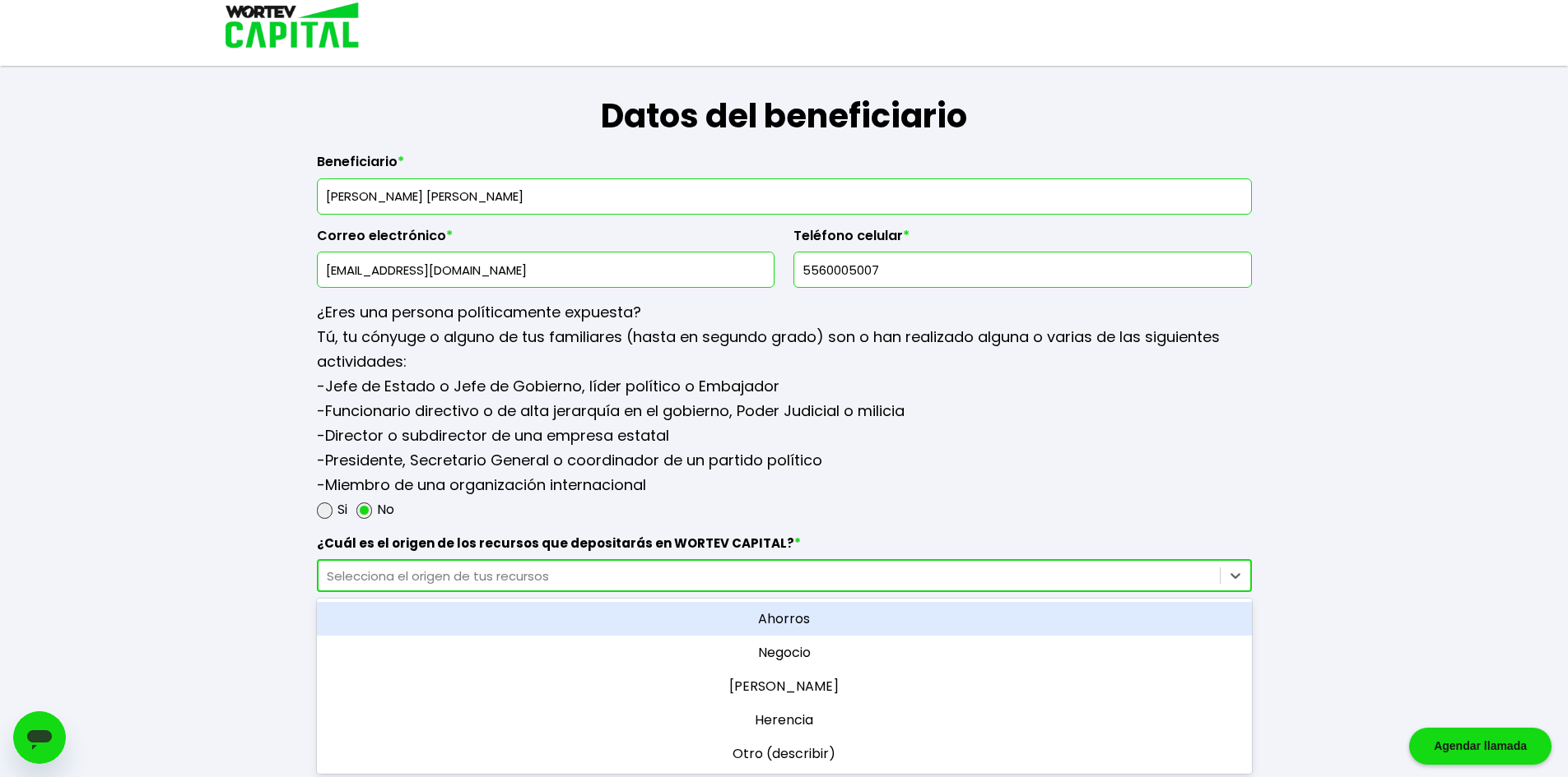
scroll to position [1916, 0]
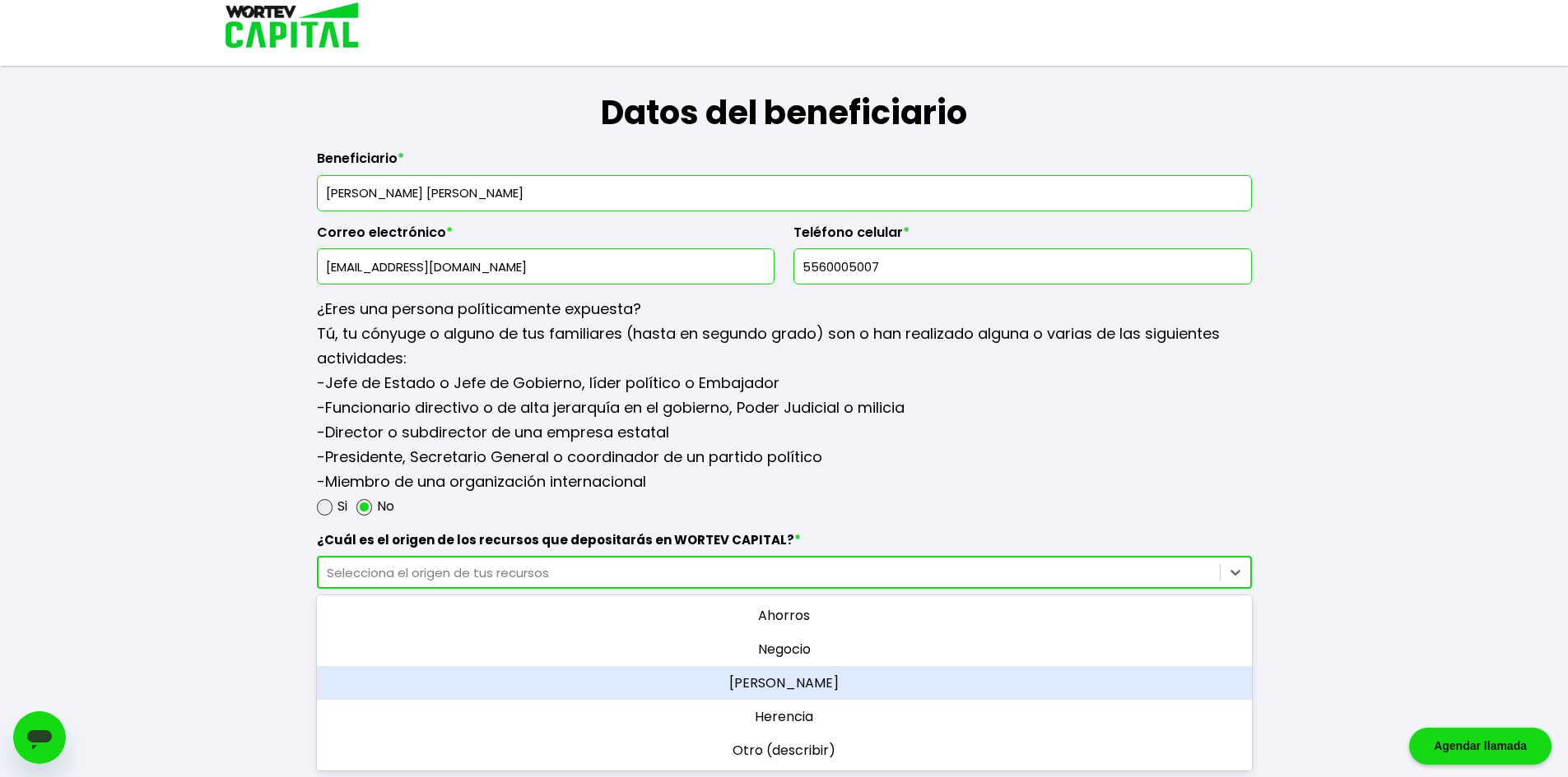
click at [773, 677] on div "[PERSON_NAME]" at bounding box center [784, 683] width 935 height 34
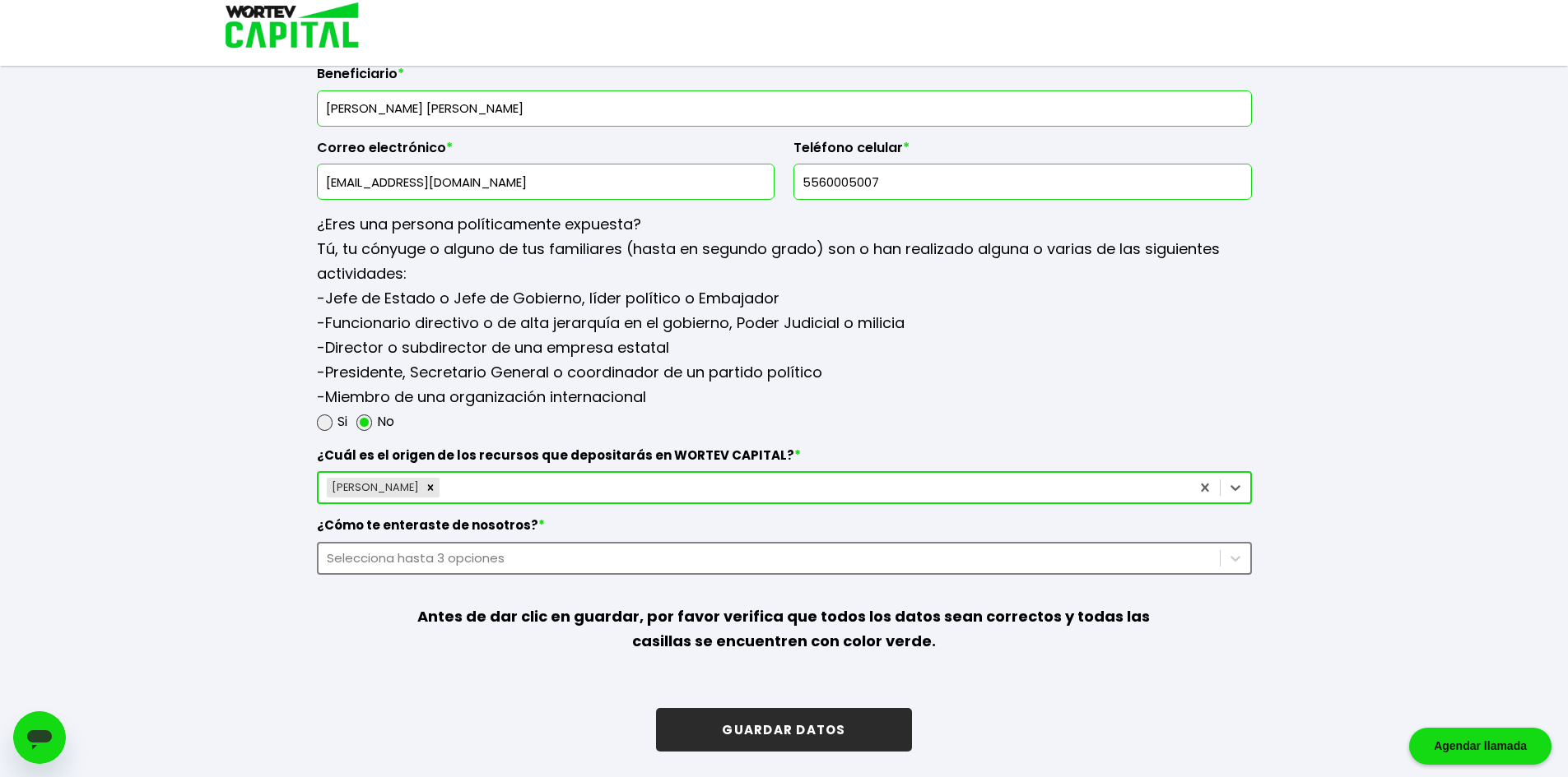
scroll to position [2001, 0]
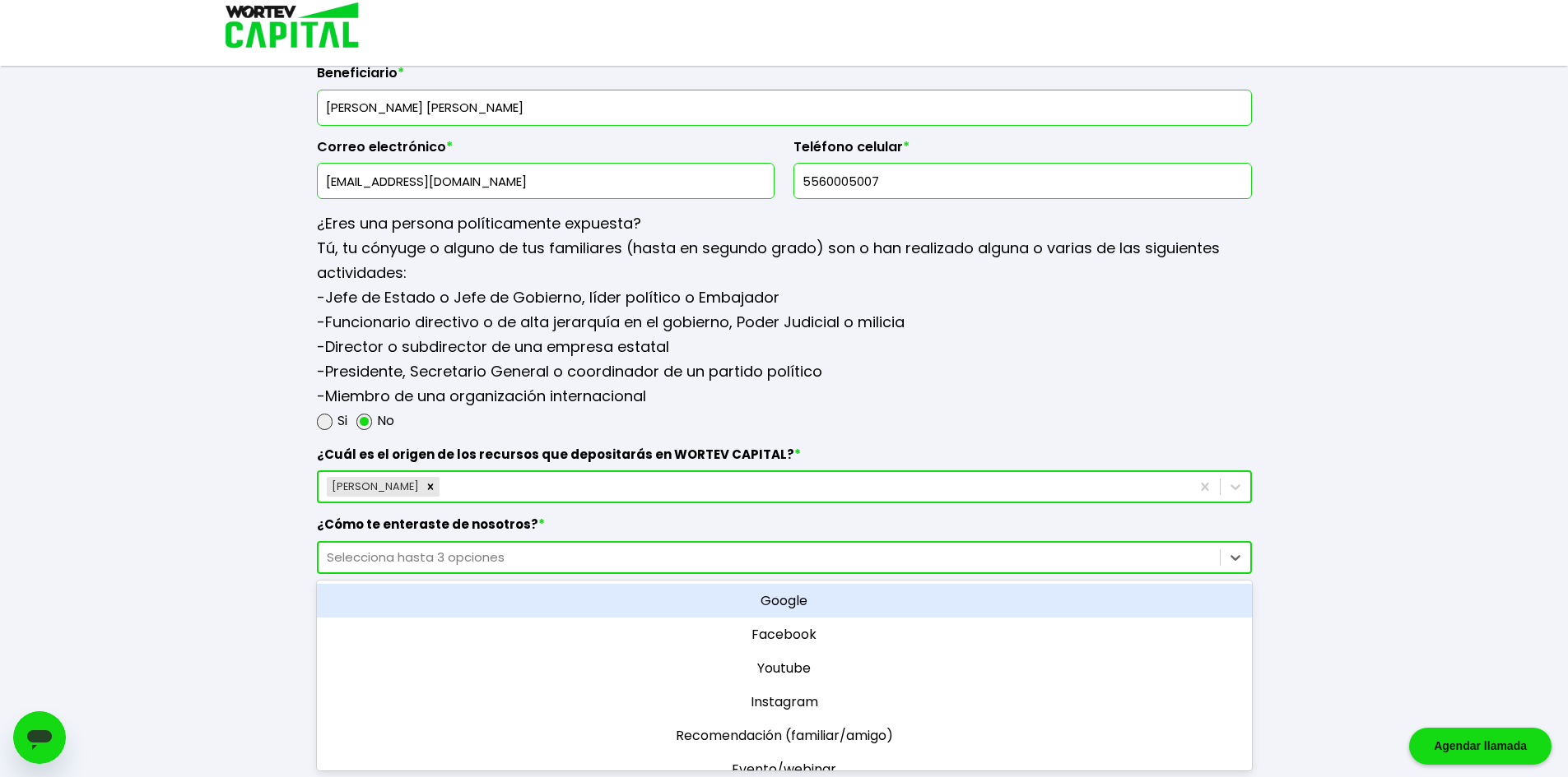
click at [545, 556] on div "Selecciona hasta 3 opciones" at bounding box center [769, 557] width 884 height 19
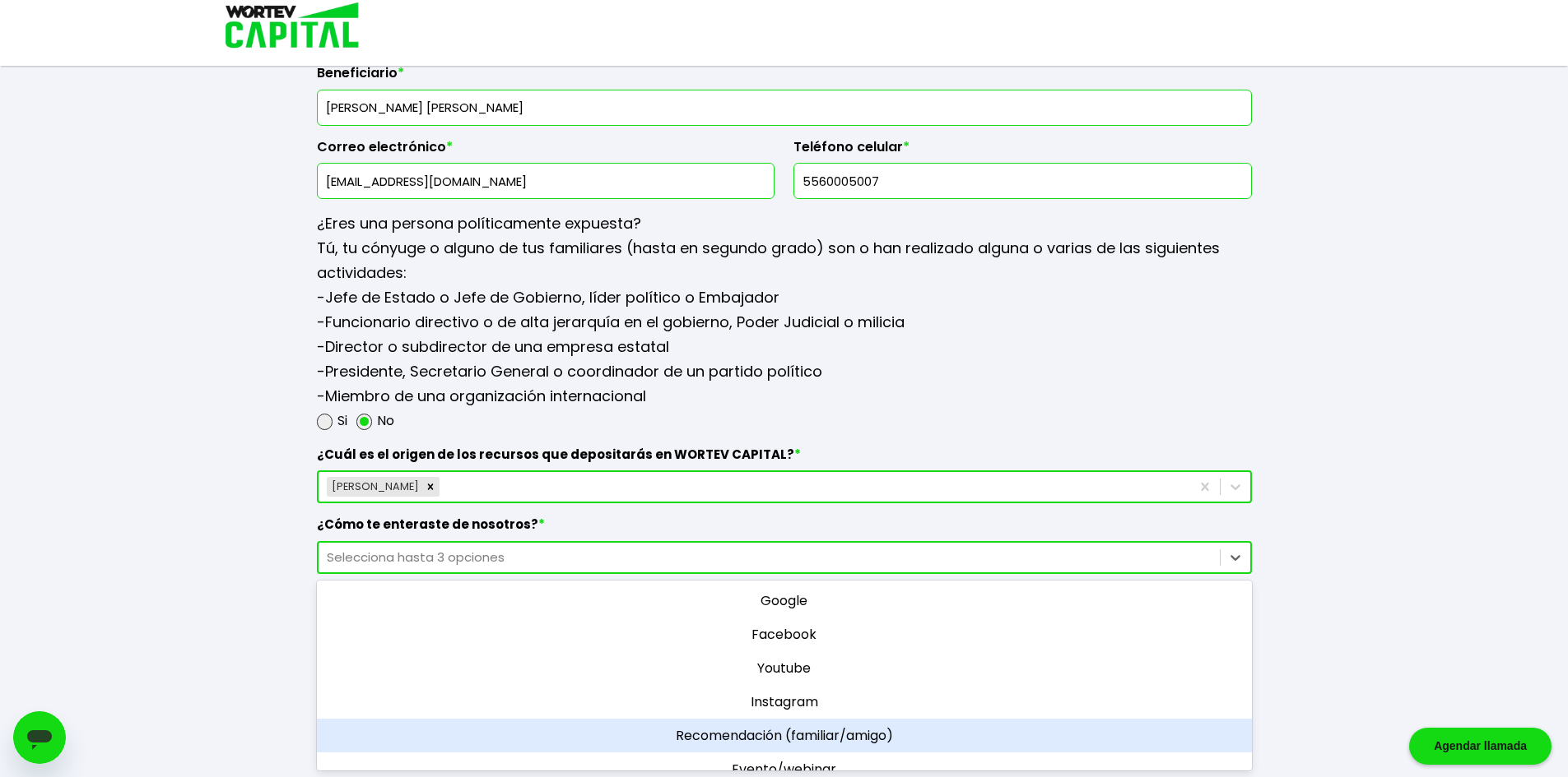
click at [680, 728] on div "Recomendación (familiar/amigo)" at bounding box center [784, 736] width 935 height 34
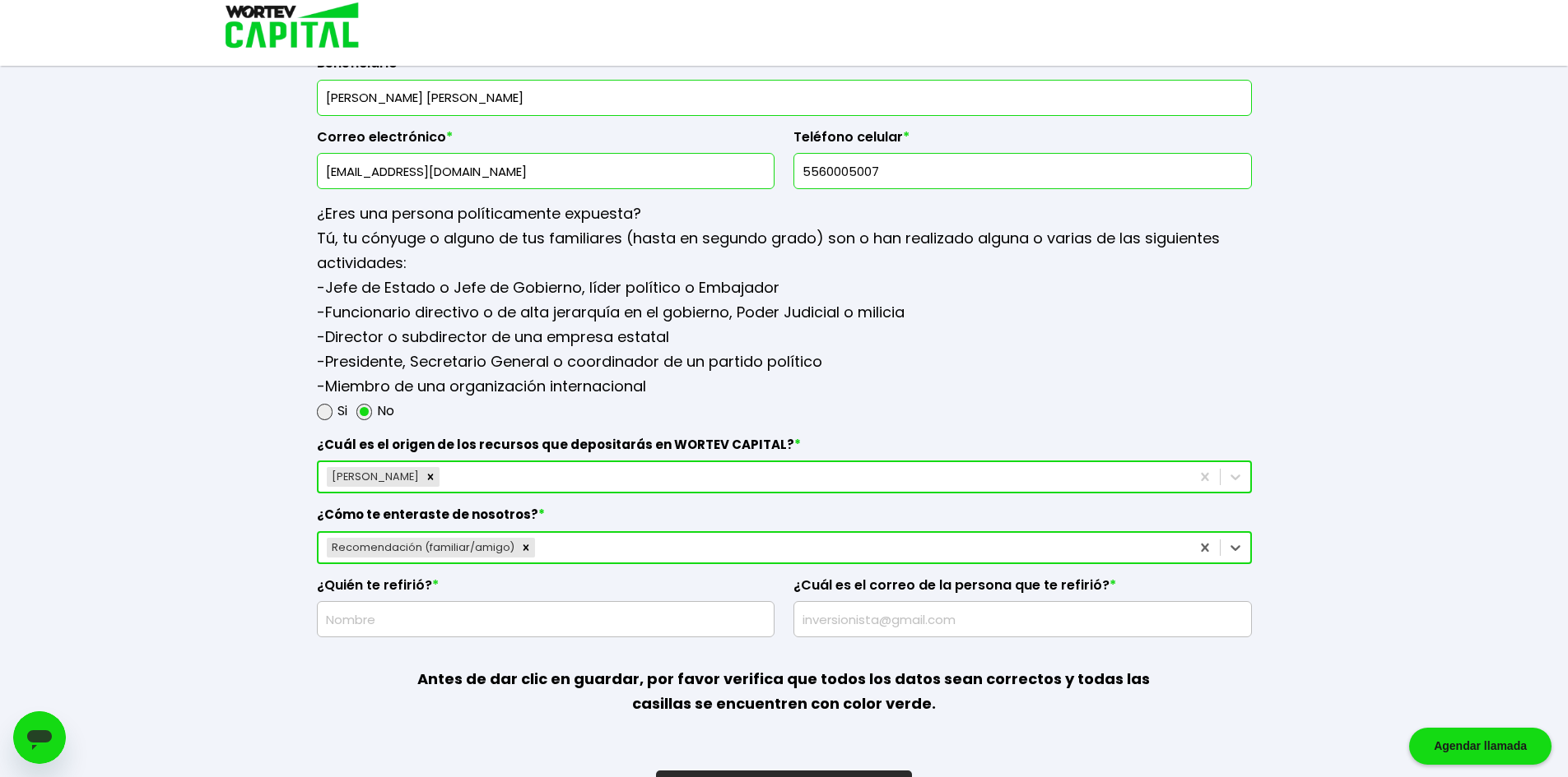
click at [386, 617] on input "text" at bounding box center [546, 619] width 443 height 35
paste input "[PERSON_NAME] [PERSON_NAME]"
type input "[PERSON_NAME] [PERSON_NAME]"
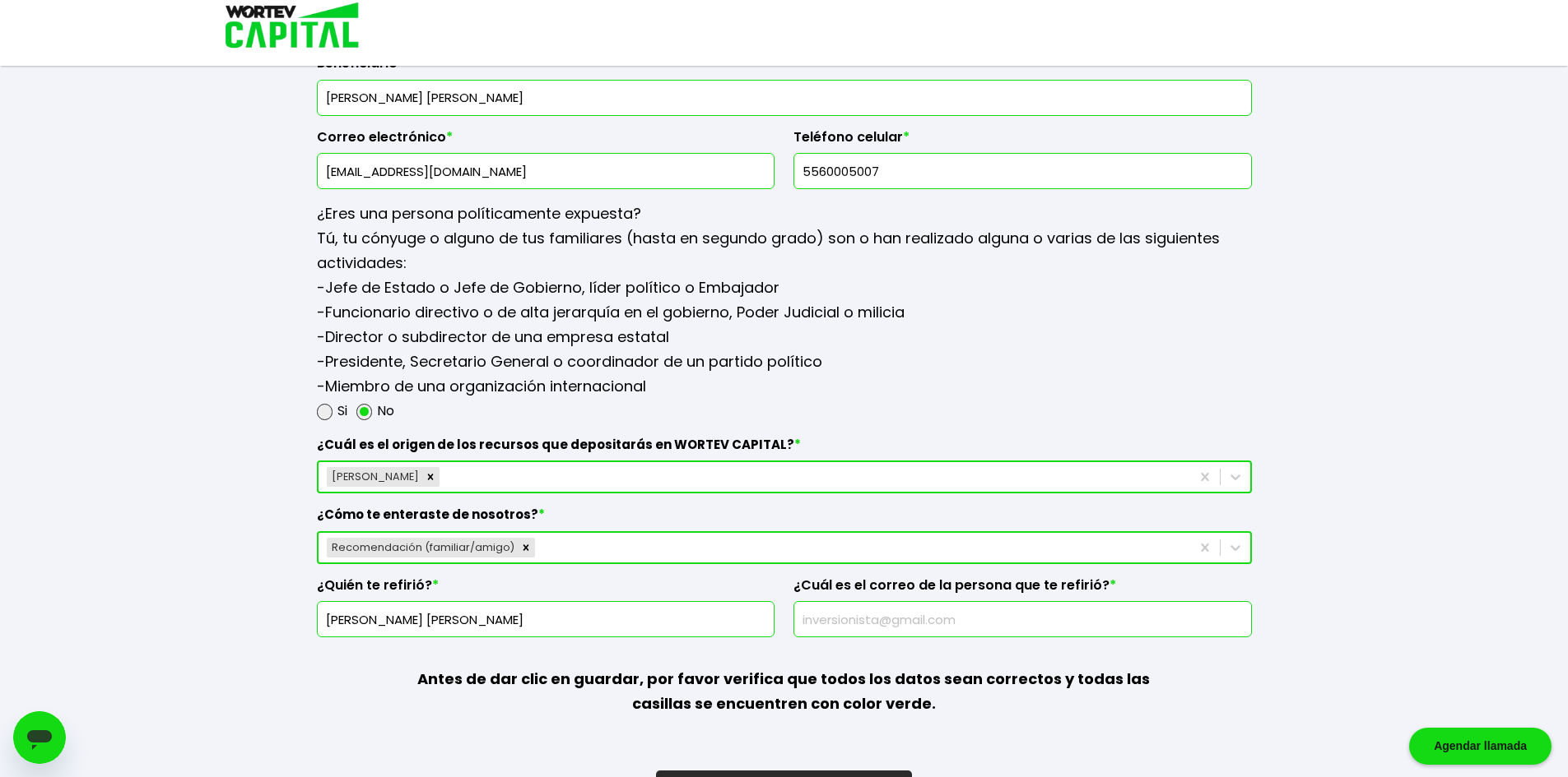
click at [822, 616] on input "text" at bounding box center [1023, 619] width 443 height 35
paste input "[EMAIL_ADDRESS][DOMAIN_NAME]"
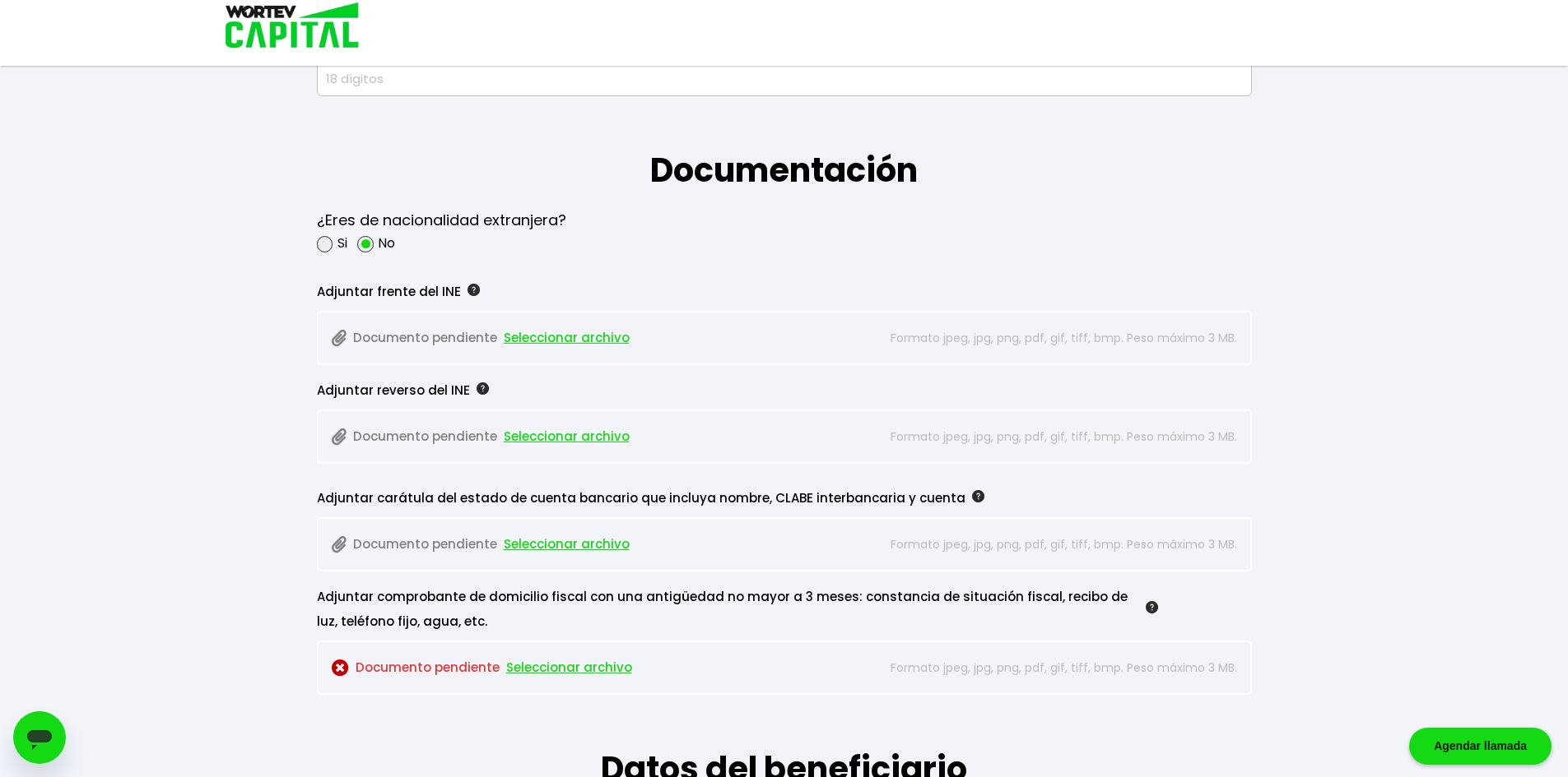
scroll to position [1252, 0]
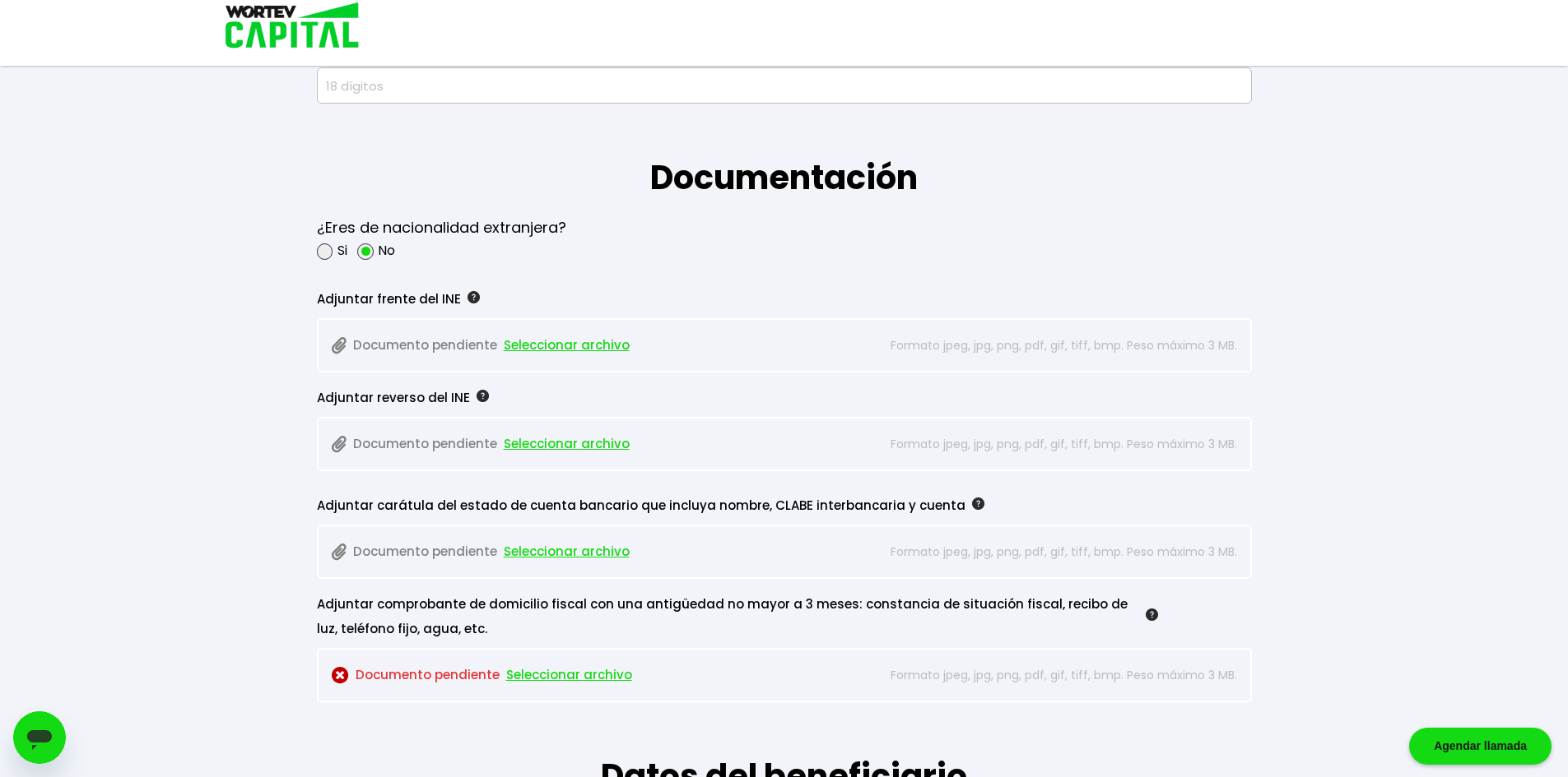
type input "[EMAIL_ADDRESS][DOMAIN_NAME]"
click at [262, 83] on div "[PERSON_NAME] temporal Se hará un respaldo de tu progreso cada 30 segundos. La …" at bounding box center [784, 174] width 1568 height 2852
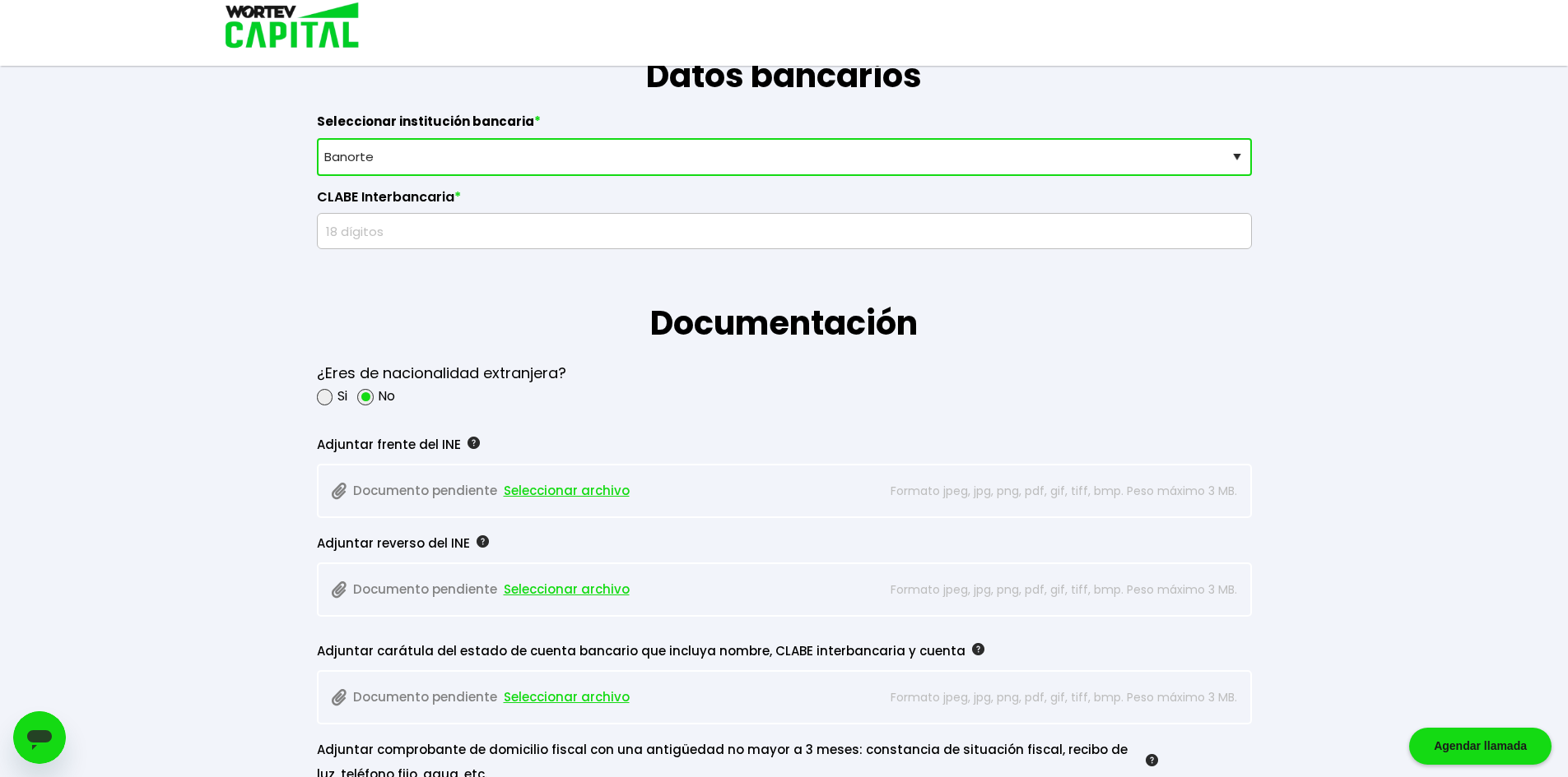
scroll to position [1087, 0]
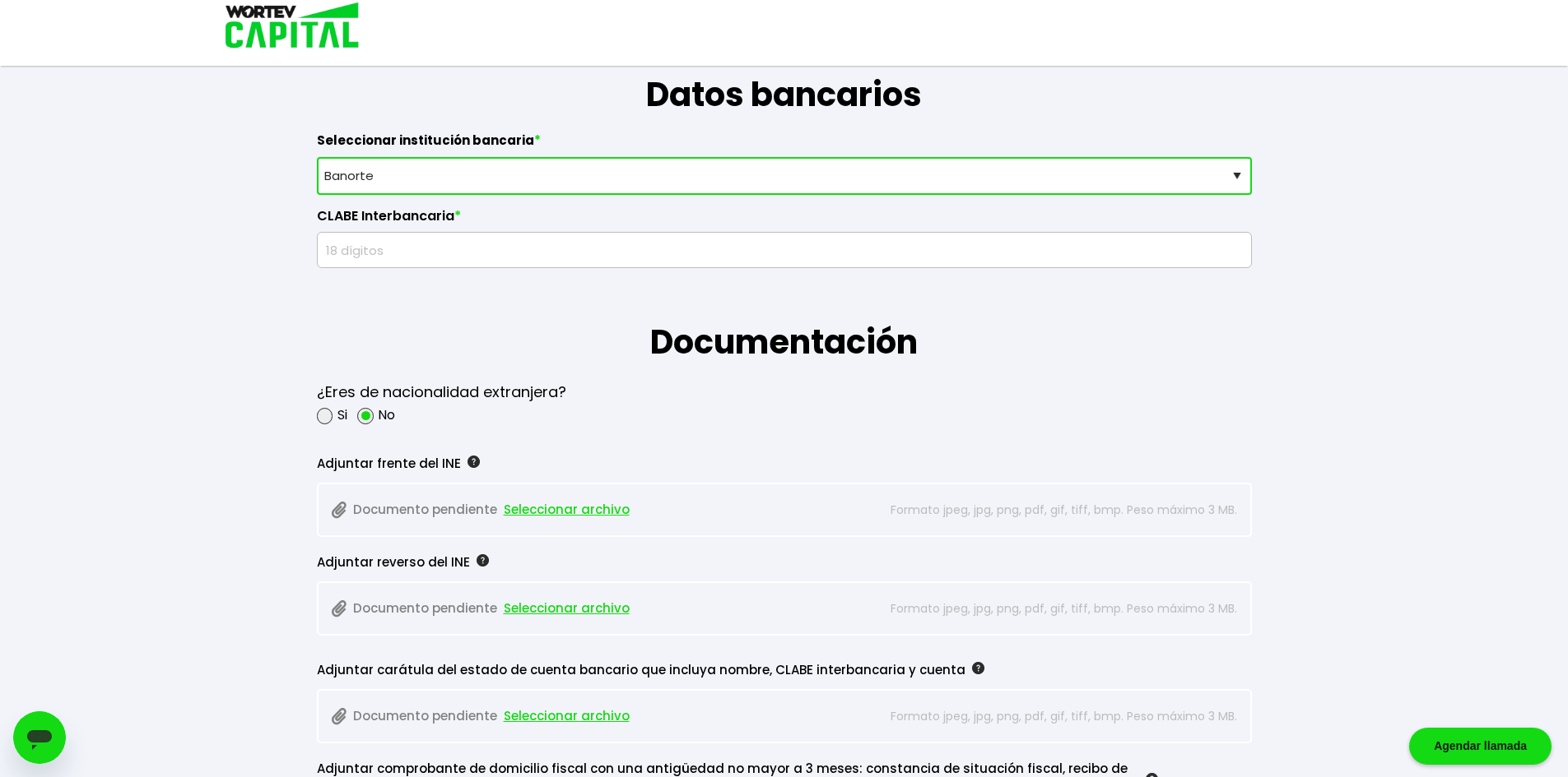
click at [424, 244] on input "text" at bounding box center [784, 249] width 920 height 35
paste input "0725800119486448"
type input "072580011948644832"
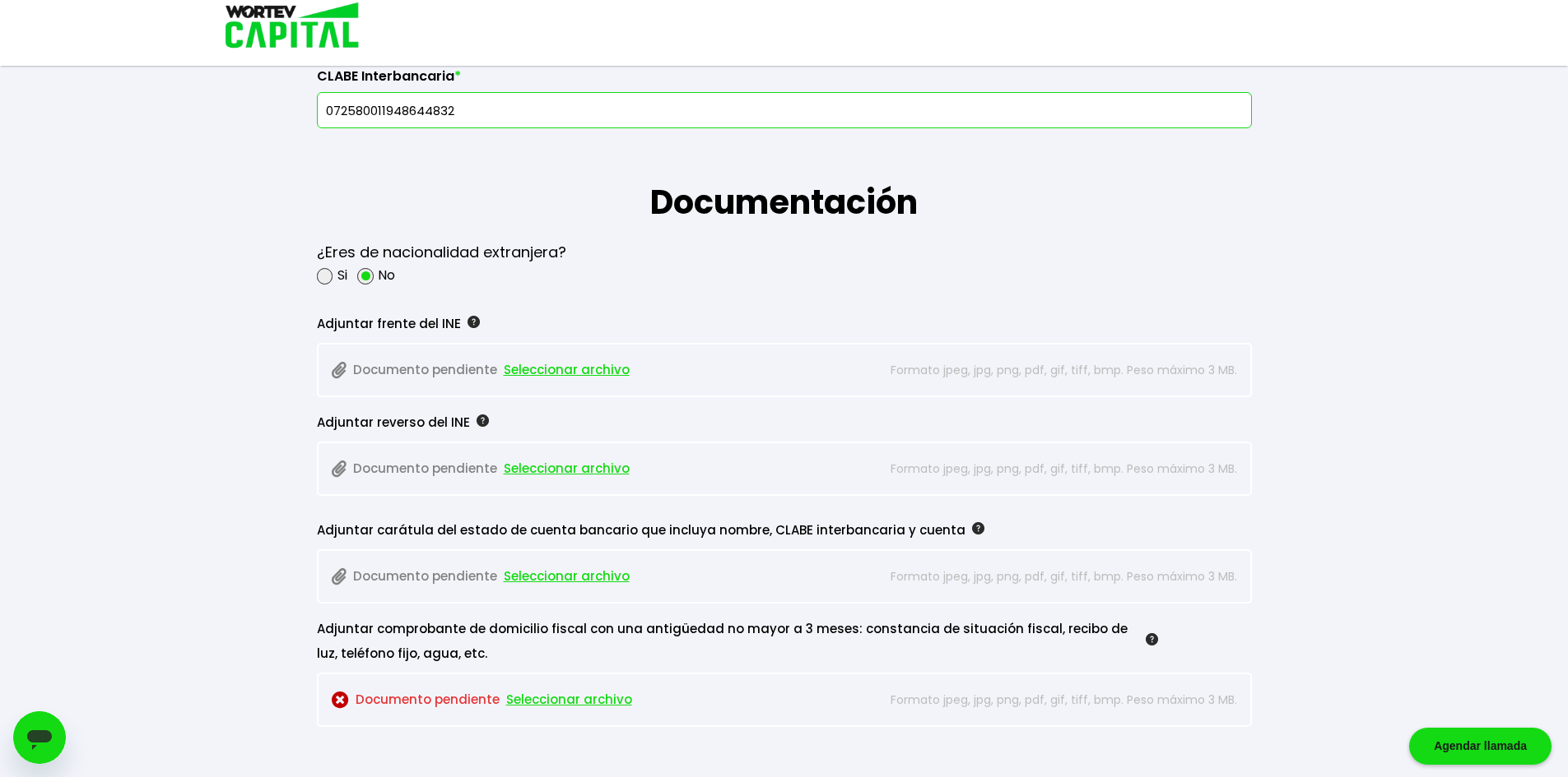
scroll to position [1234, 0]
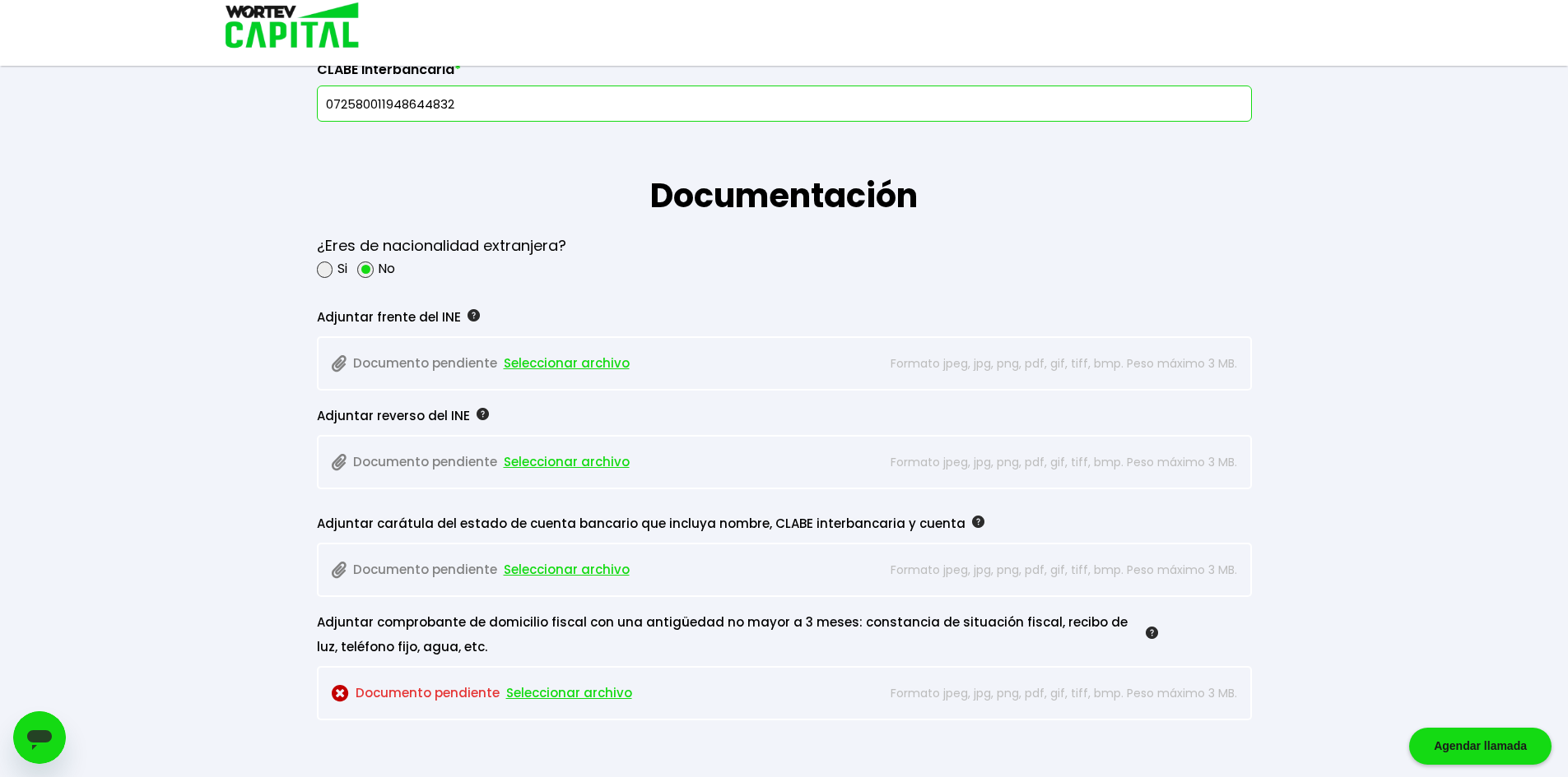
click at [536, 362] on span "Seleccionar archivo" at bounding box center [566, 363] width 126 height 24
click at [519, 462] on span "Seleccionar archivo" at bounding box center [566, 462] width 126 height 24
click at [566, 567] on span "Seleccionar archivo" at bounding box center [566, 570] width 126 height 24
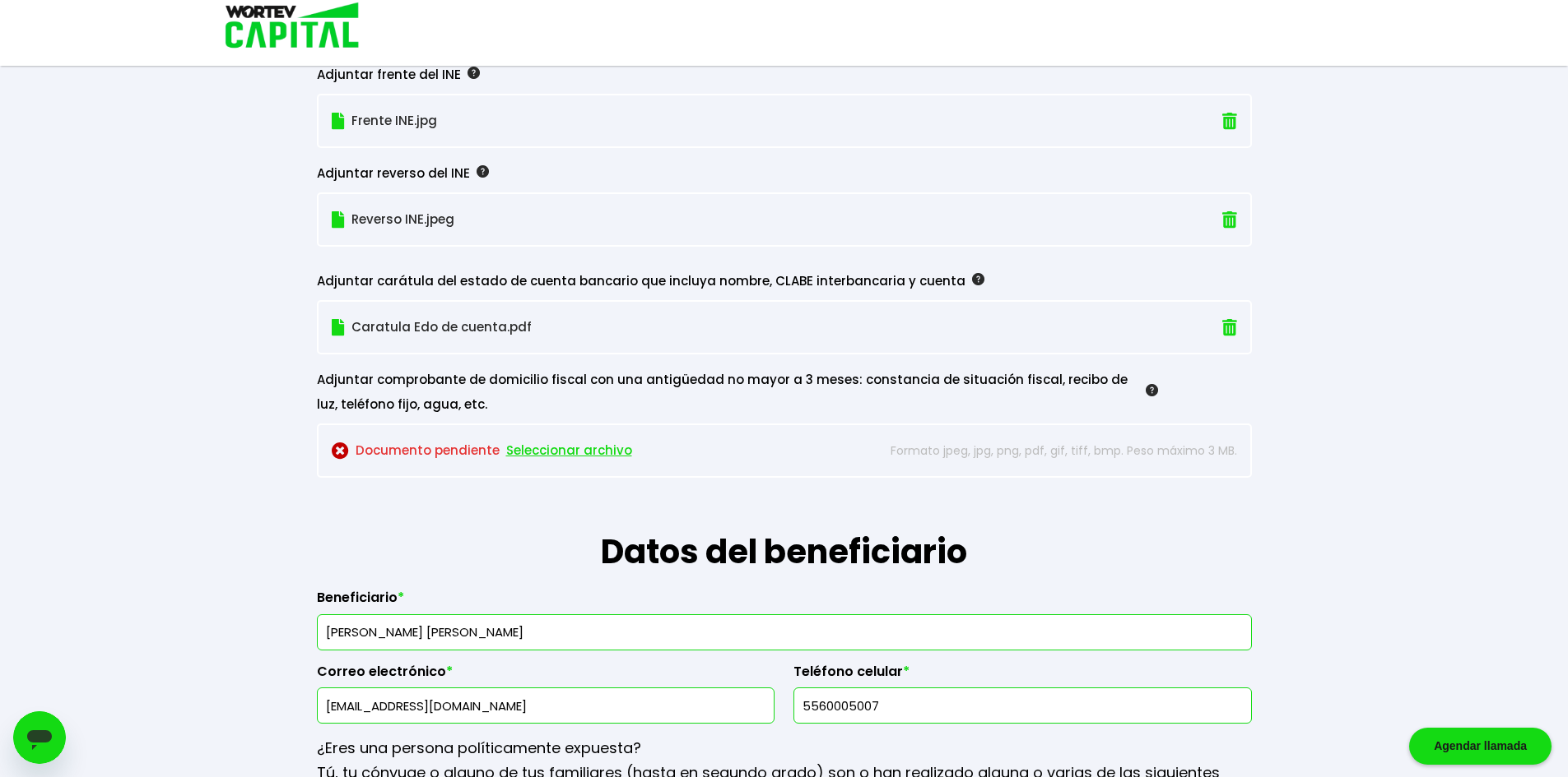
scroll to position [1481, 0]
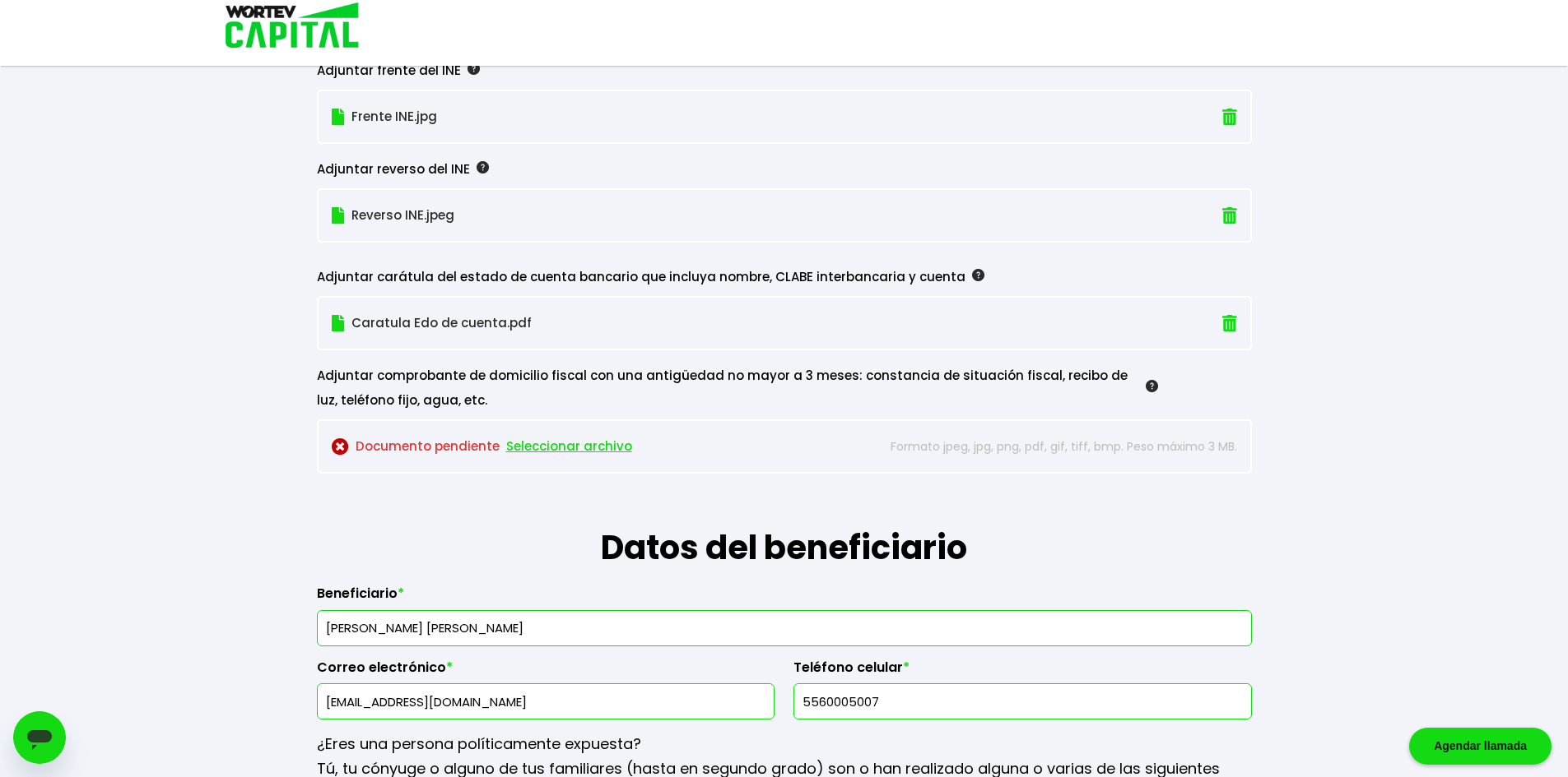
click at [550, 447] on span "Seleccionar archivo" at bounding box center [568, 446] width 126 height 24
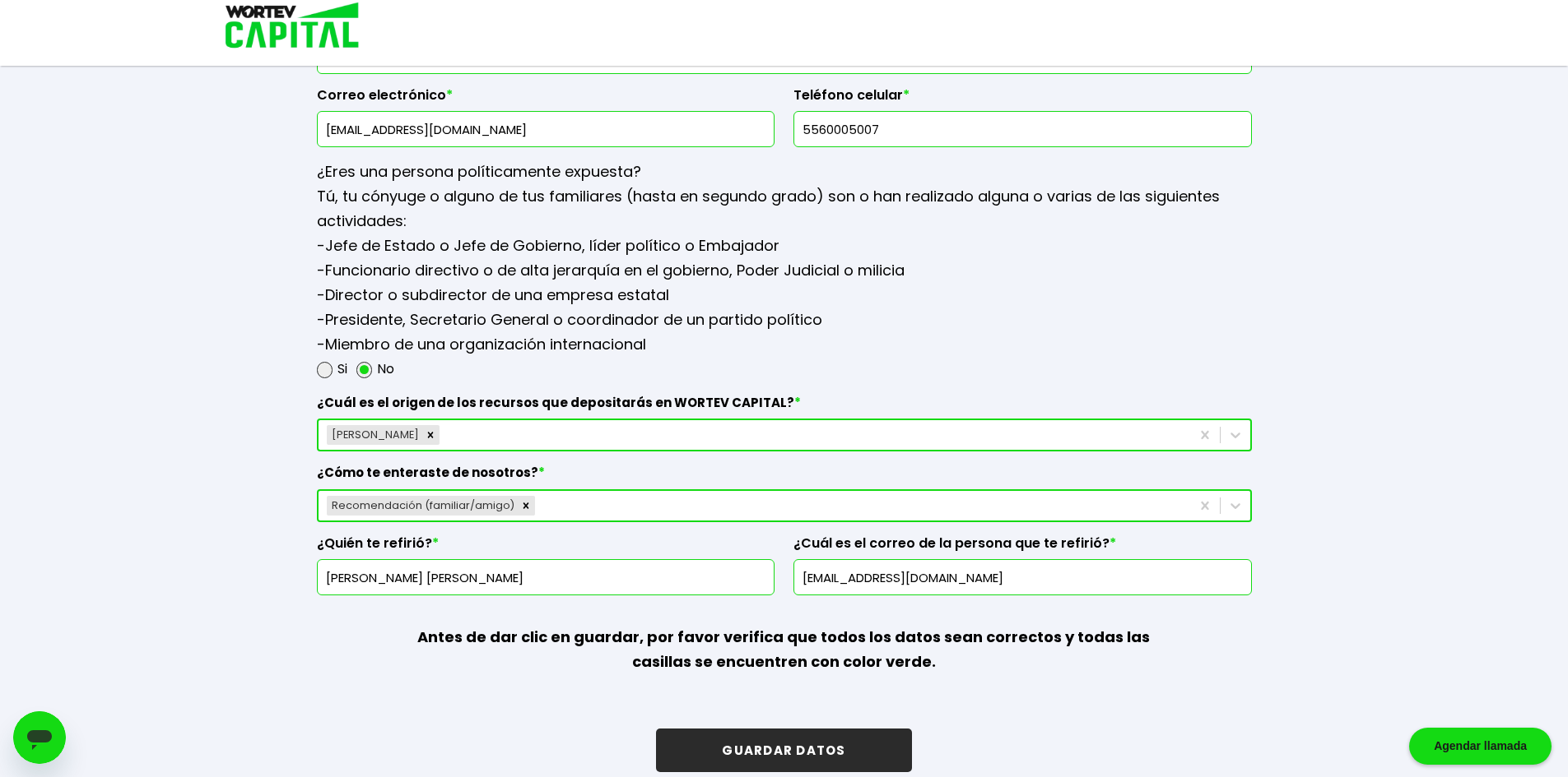
scroll to position [2075, 0]
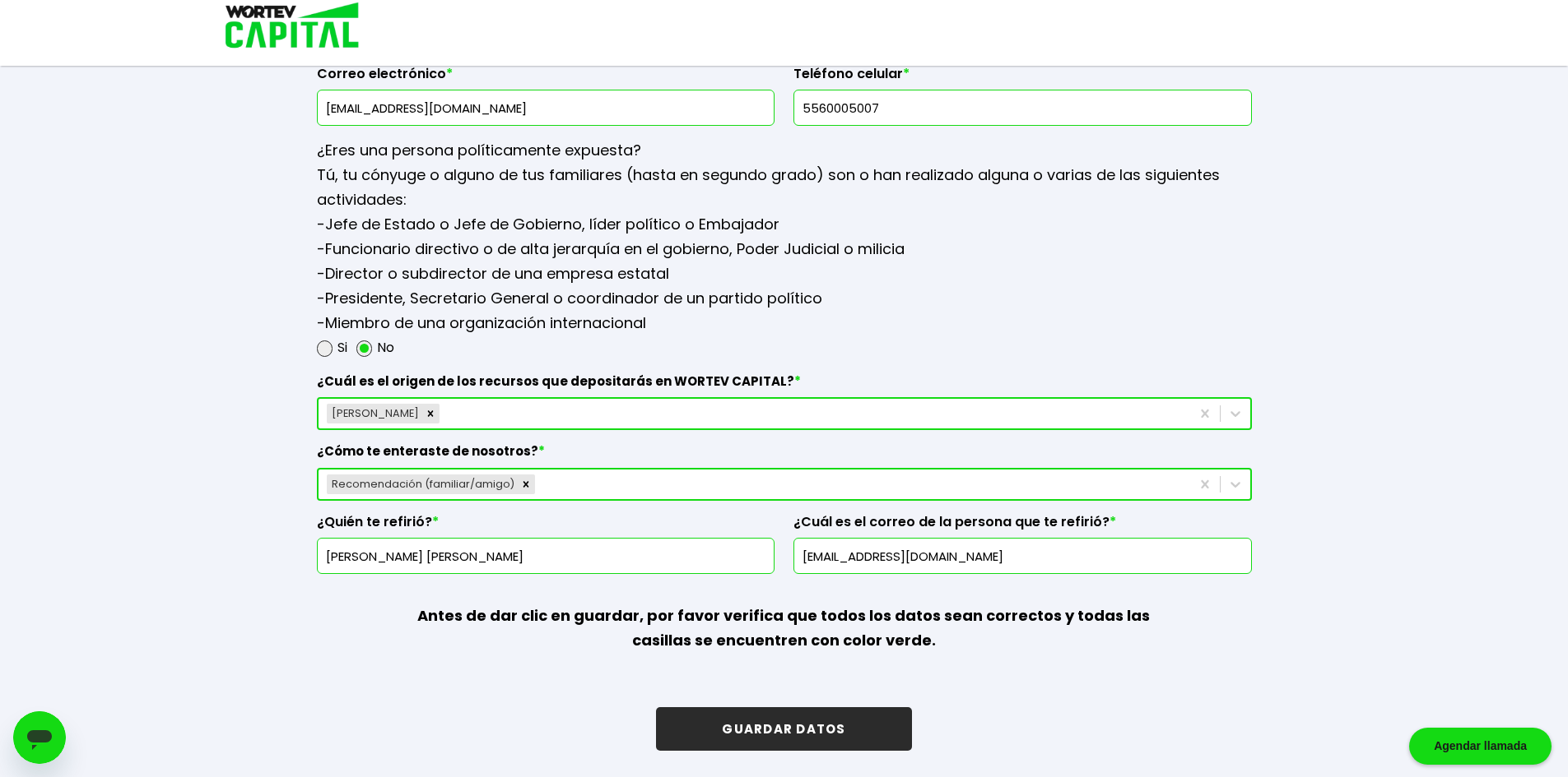
click at [808, 728] on button "GUARDAR DATOS" at bounding box center [783, 729] width 255 height 44
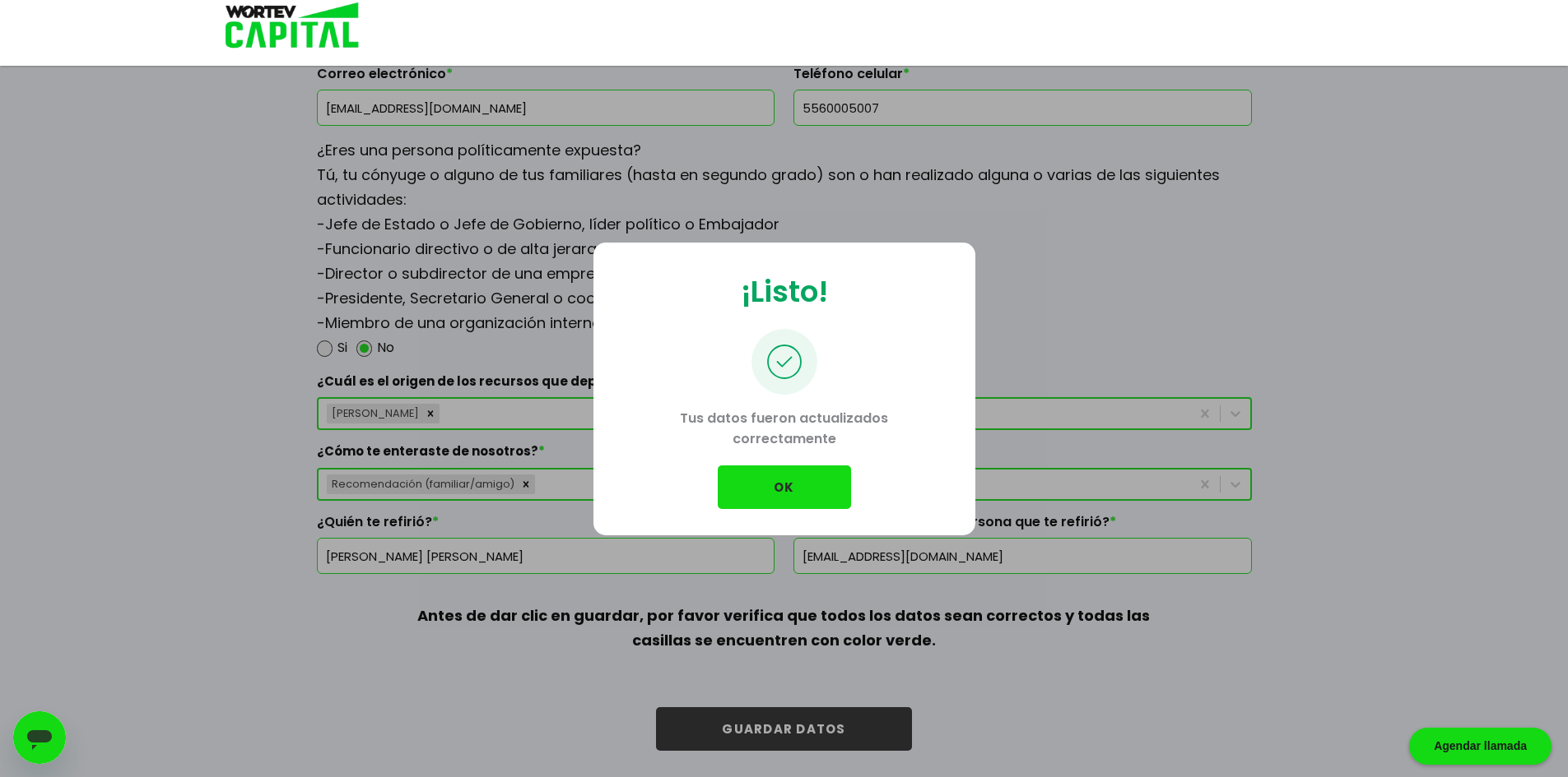
click at [791, 494] on button "OK" at bounding box center [784, 488] width 133 height 44
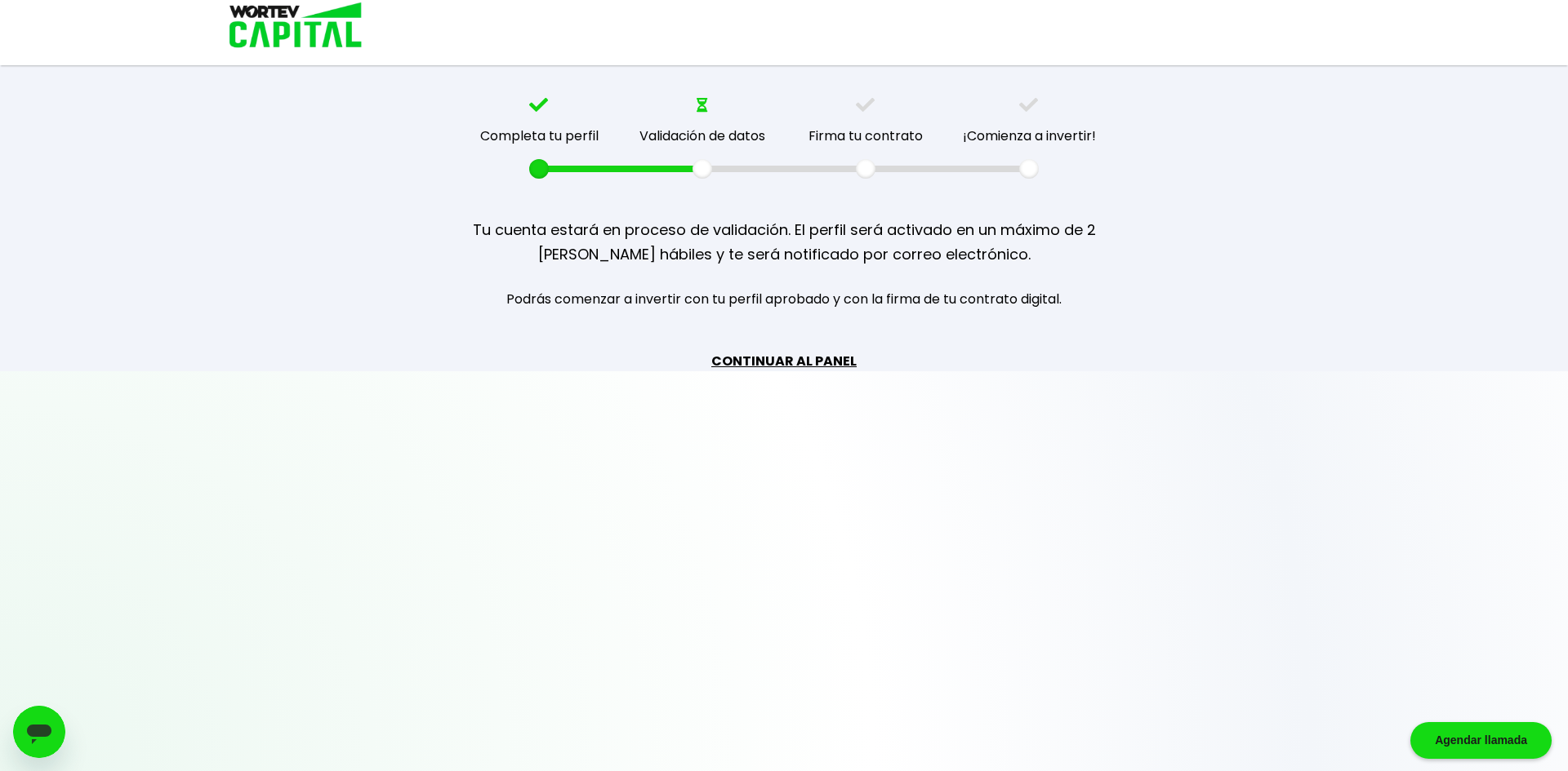
click at [807, 355] on link "CONTINUAR AL PANEL" at bounding box center [784, 361] width 146 height 20
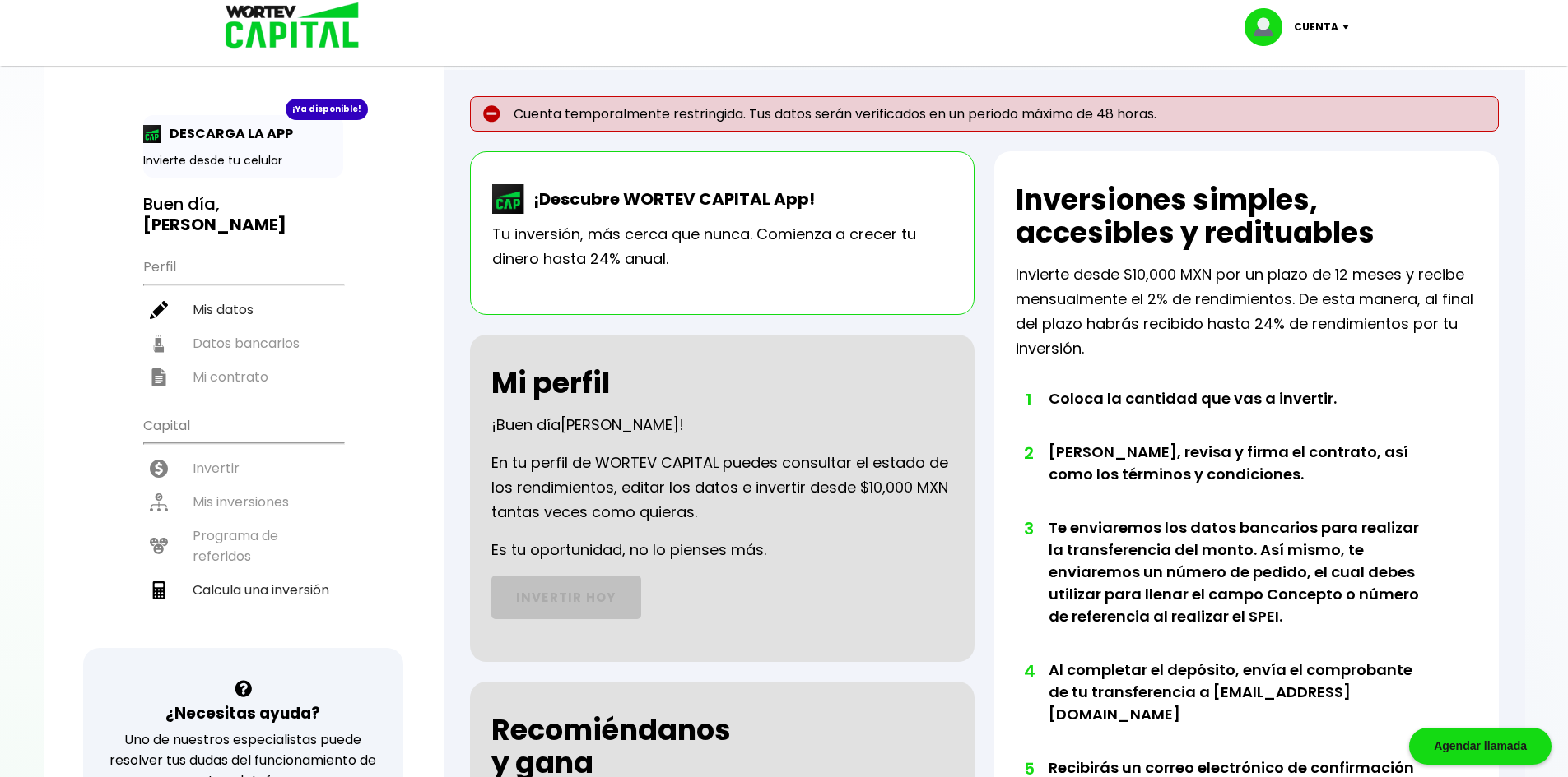
click at [1341, 27] on img at bounding box center [1349, 27] width 22 height 5
click at [1288, 109] on li "Cerrar sesión" at bounding box center [1298, 110] width 132 height 34
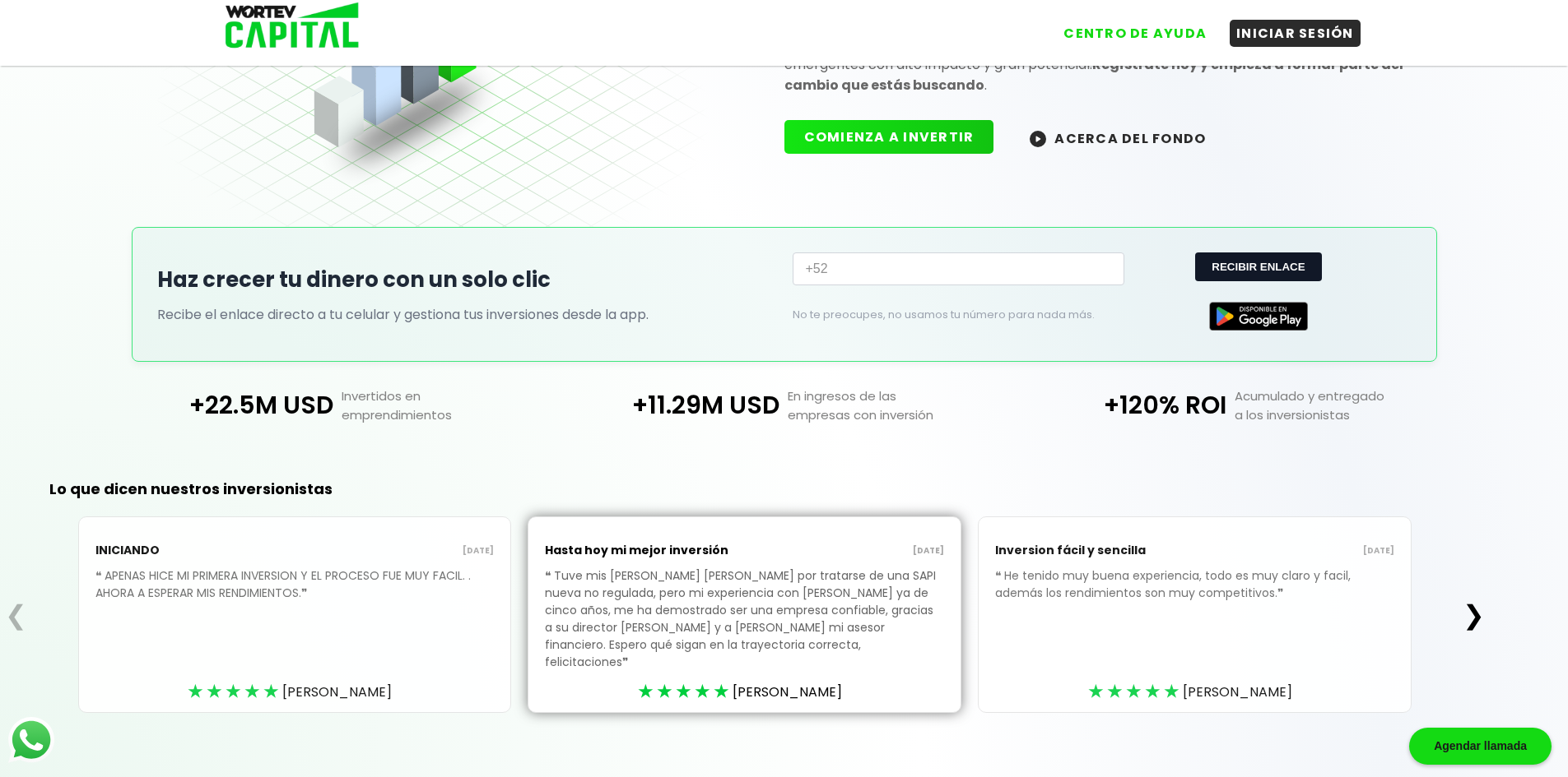
scroll to position [185, 0]
